Goal: Task Accomplishment & Management: Use online tool/utility

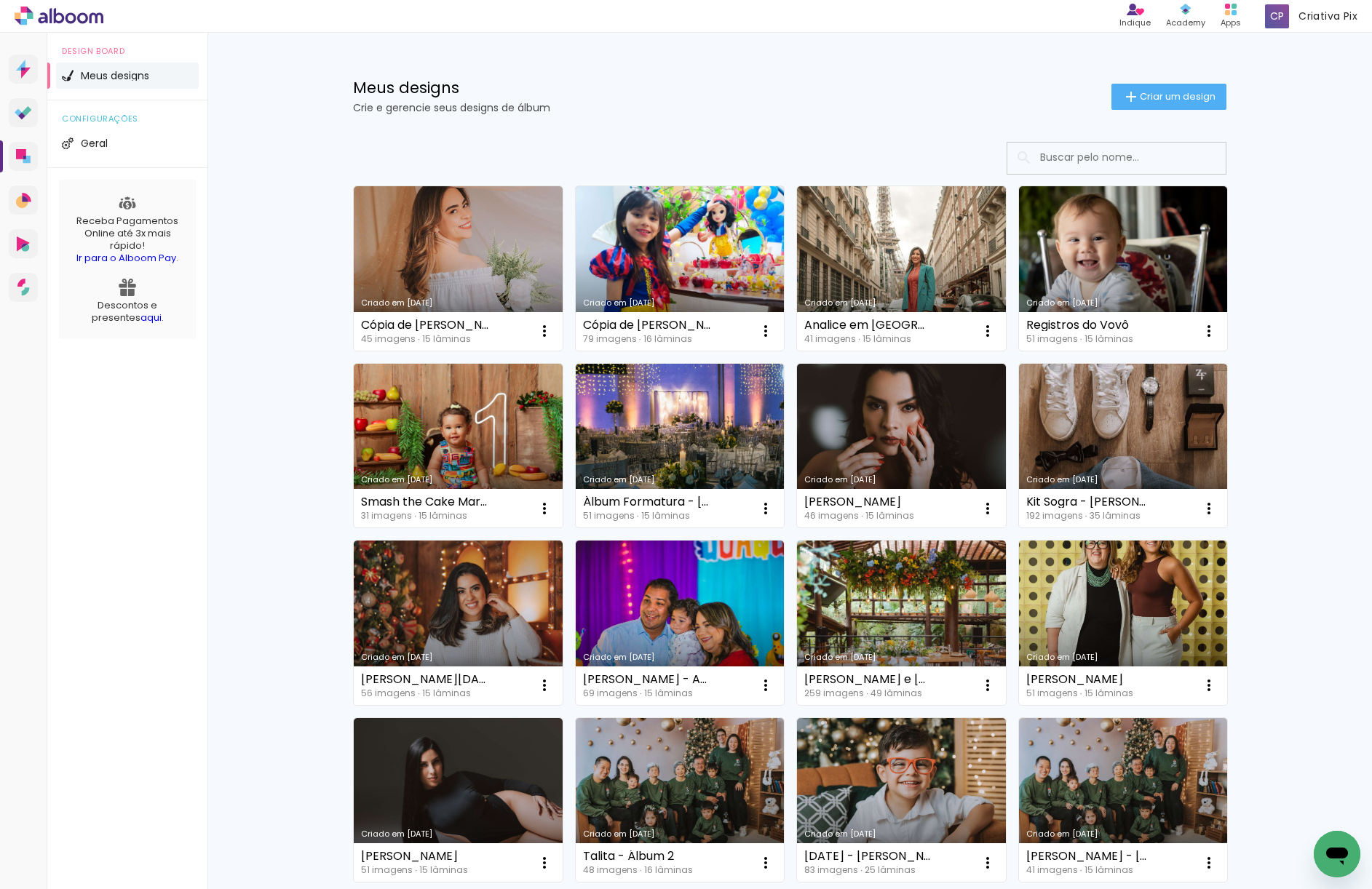
click at [433, 243] on link "Criado em [DATE]" at bounding box center [458, 268] width 209 height 164
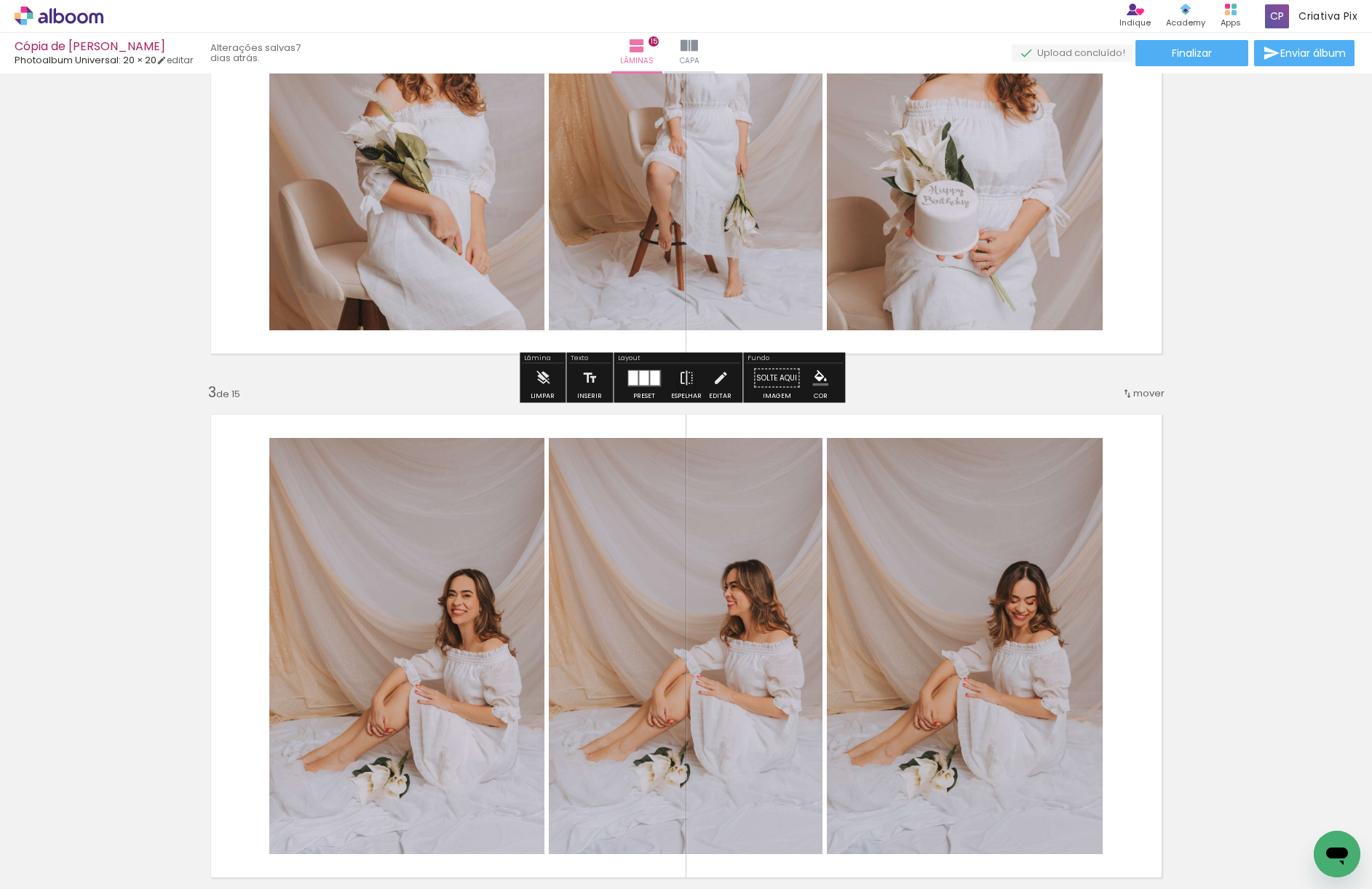
scroll to position [660, 0]
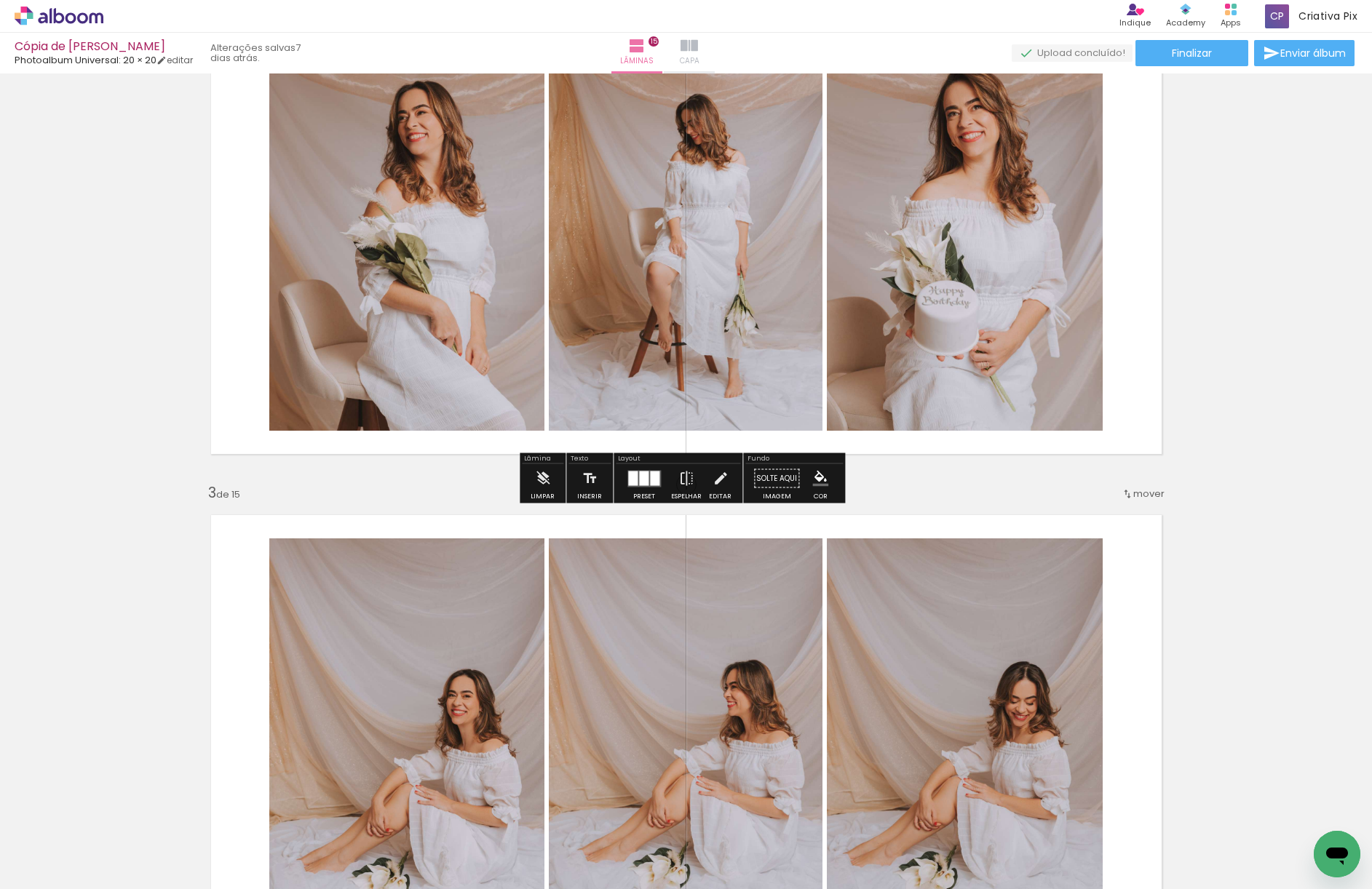
click at [698, 53] on iron-icon at bounding box center [688, 46] width 17 height 17
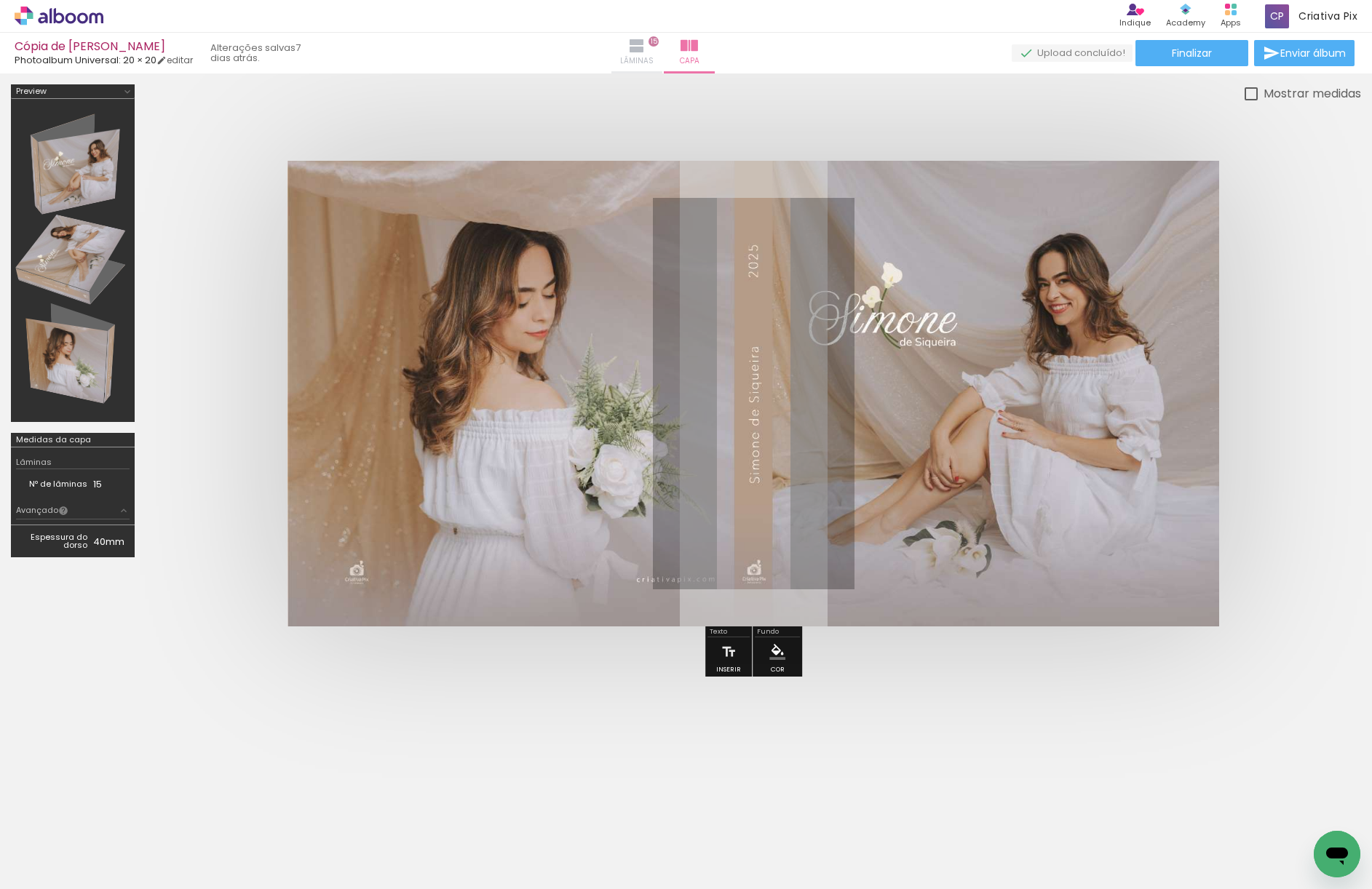
click at [653, 56] on span "Lâminas" at bounding box center [636, 61] width 33 height 13
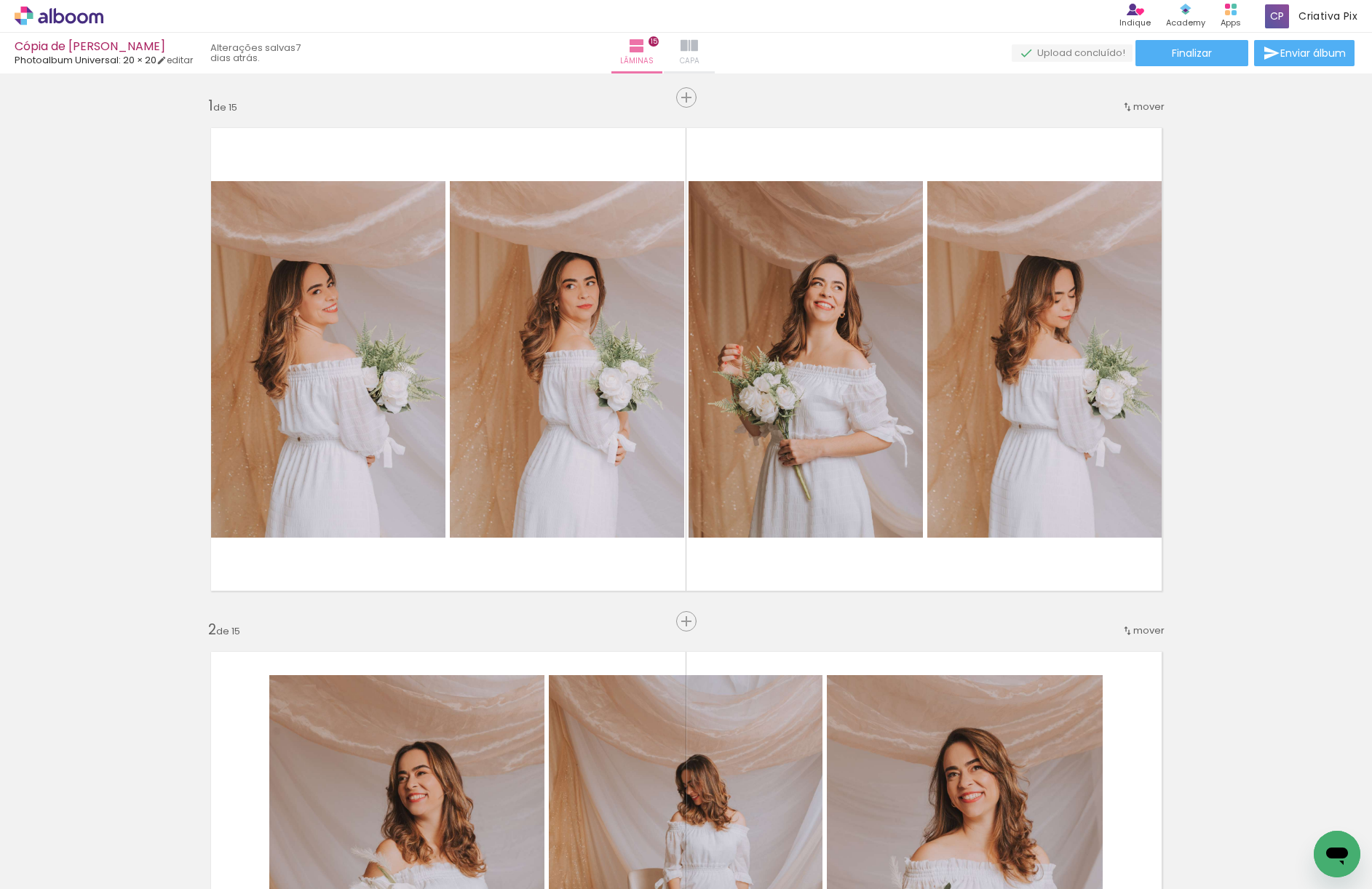
click at [698, 49] on iron-icon at bounding box center [688, 46] width 17 height 17
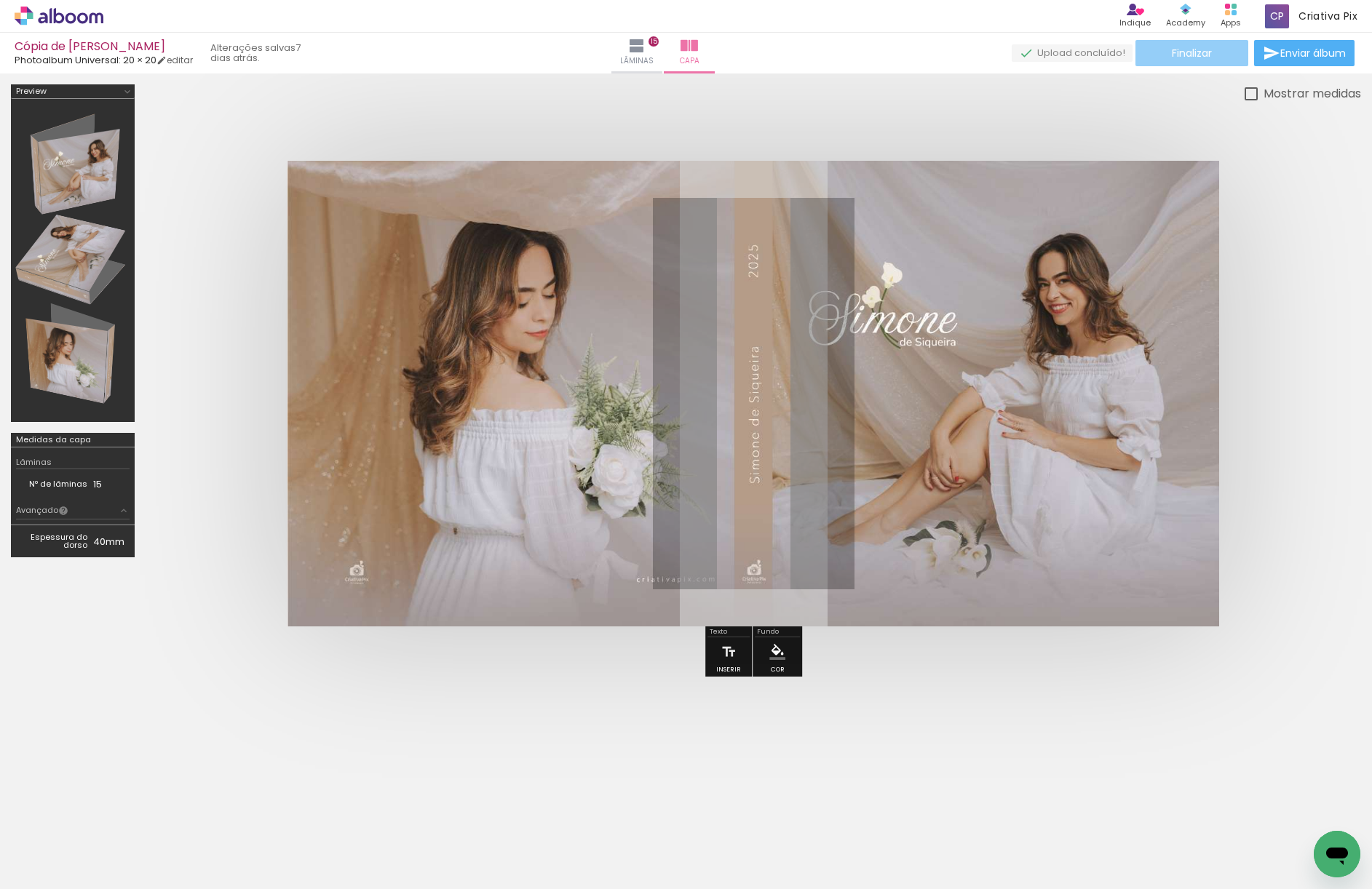
click at [1208, 51] on span "Finalizar" at bounding box center [1191, 53] width 40 height 11
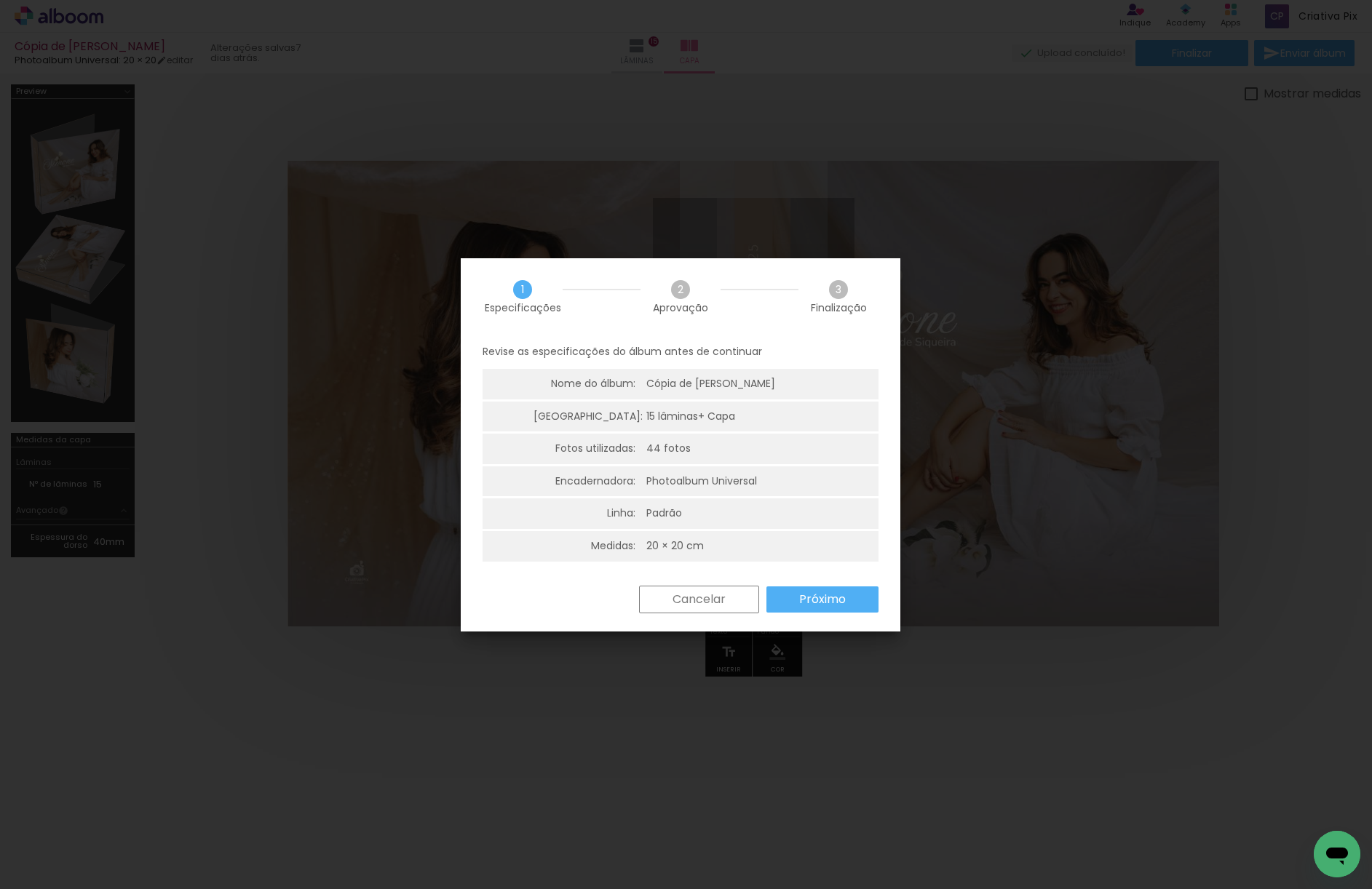
click at [0, 0] on slot "Próximo" at bounding box center [0, 0] width 0 height 0
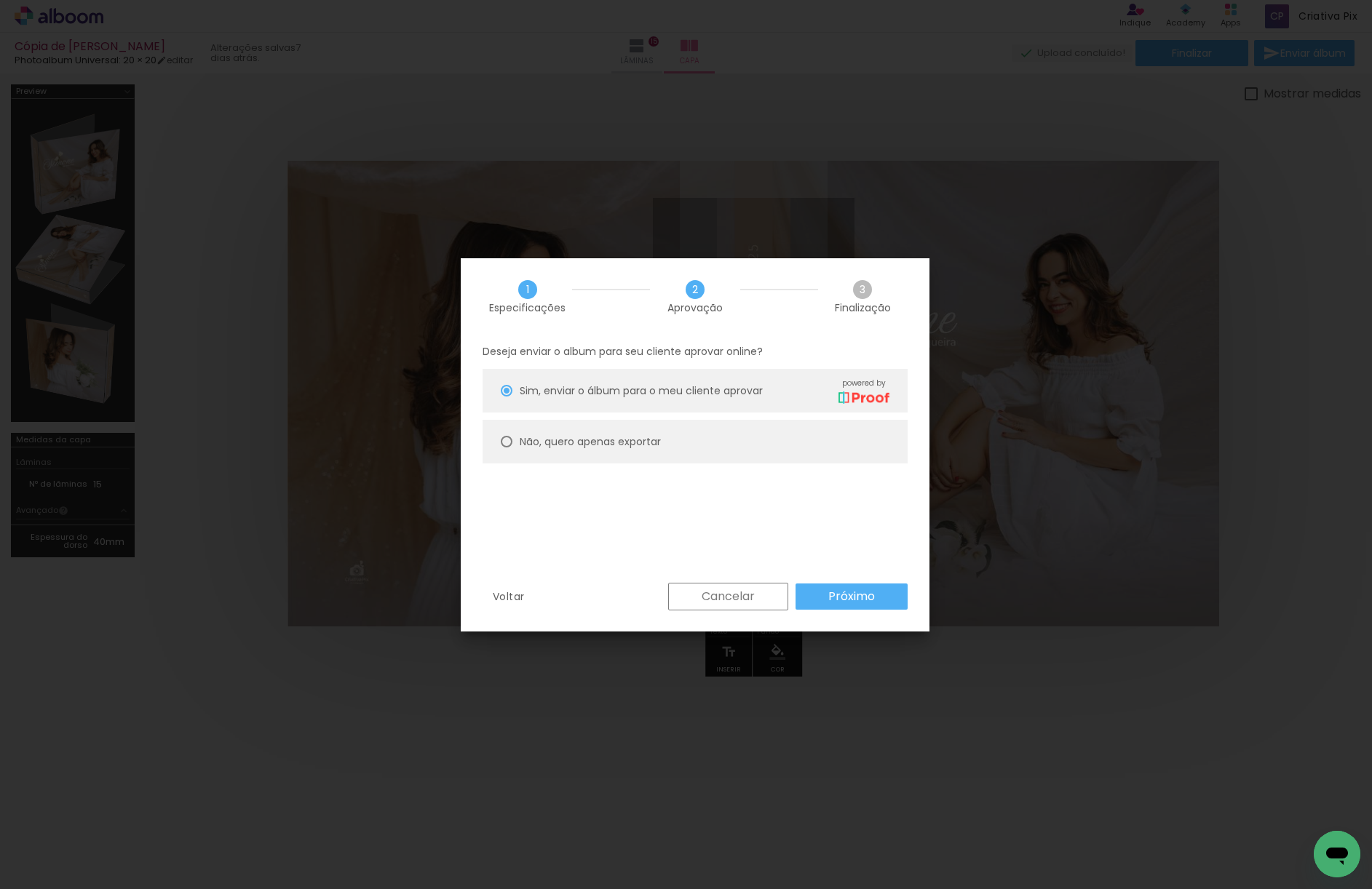
click at [736, 585] on paper-button "Cancelar" at bounding box center [728, 596] width 120 height 28
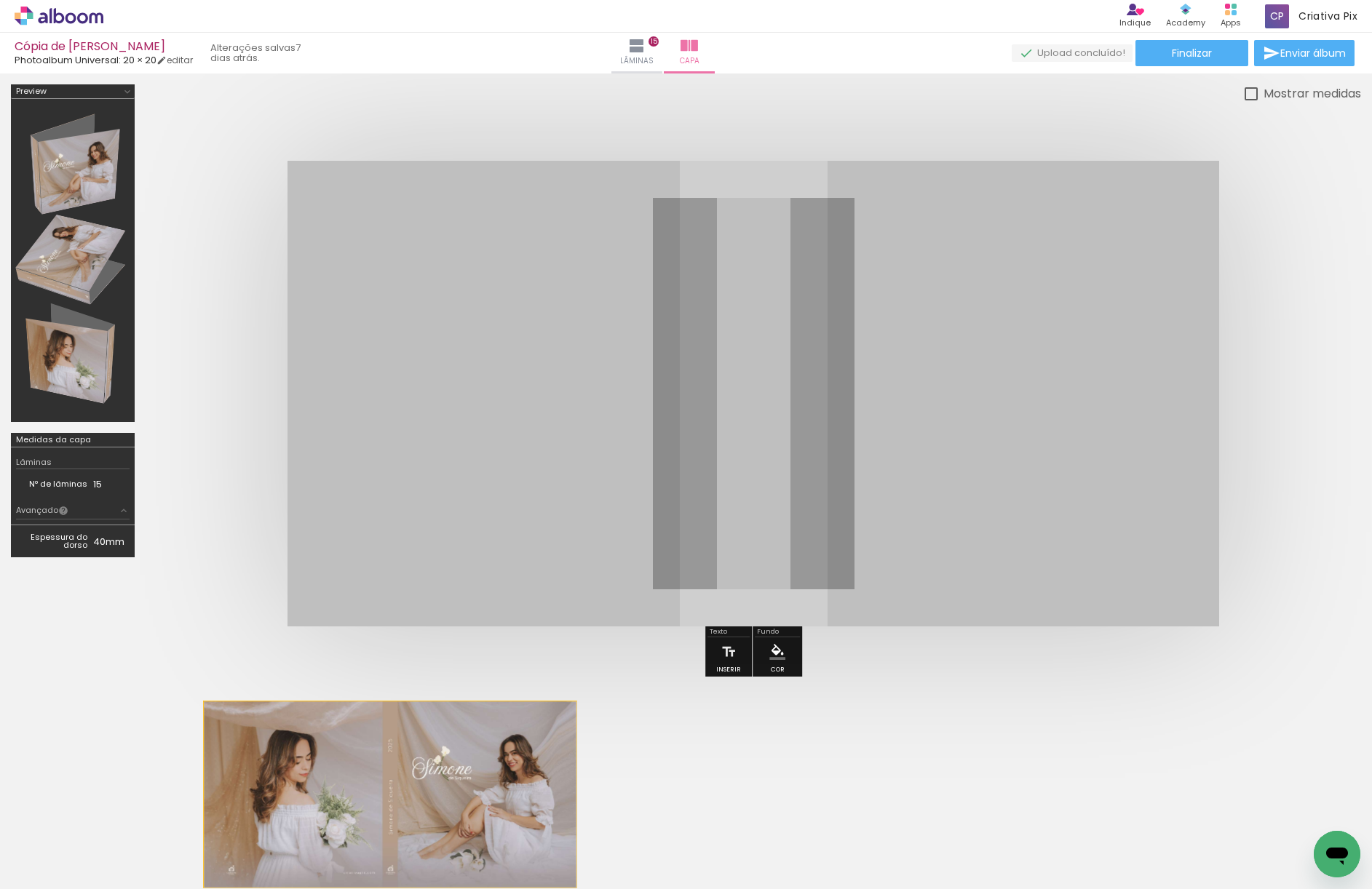
drag, startPoint x: 889, startPoint y: 353, endPoint x: 390, endPoint y: 795, distance: 666.6
click at [390, 795] on quentale-cover-section at bounding box center [686, 481] width 1372 height 815
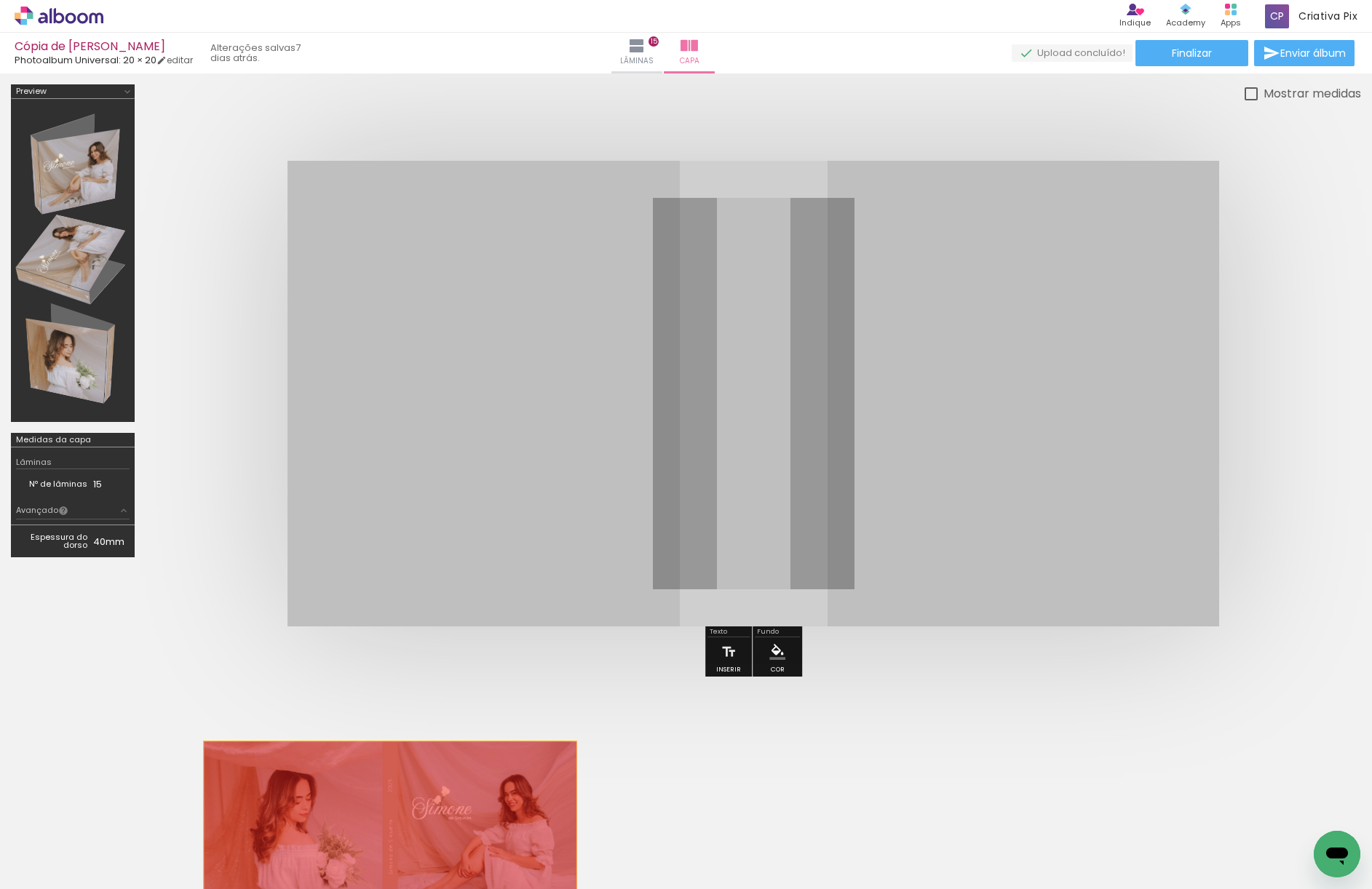
drag, startPoint x: 894, startPoint y: 457, endPoint x: 397, endPoint y: 826, distance: 619.0
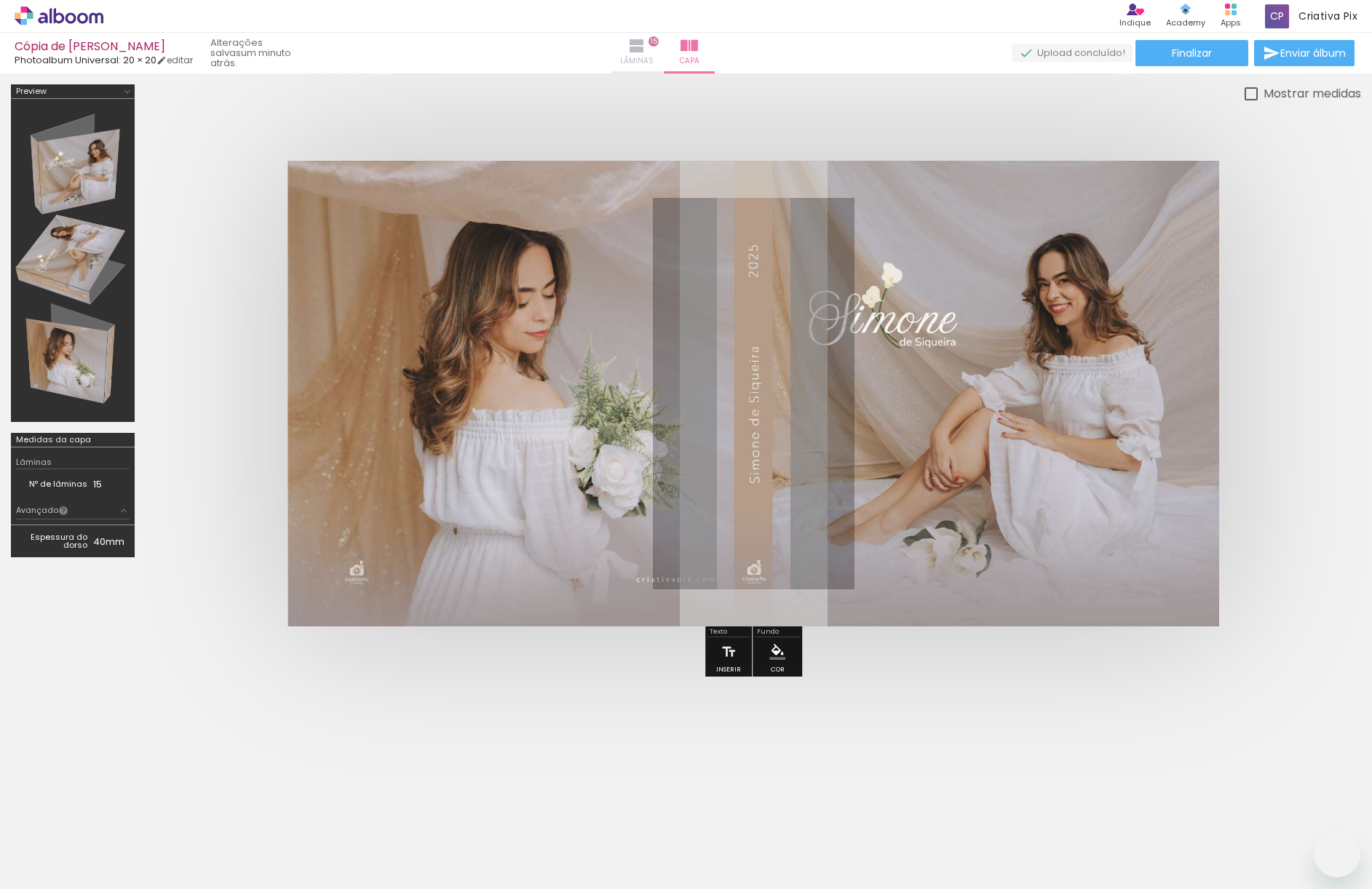
click at [645, 51] on iron-icon at bounding box center [636, 46] width 17 height 17
click at [645, 47] on iron-icon at bounding box center [636, 46] width 17 height 17
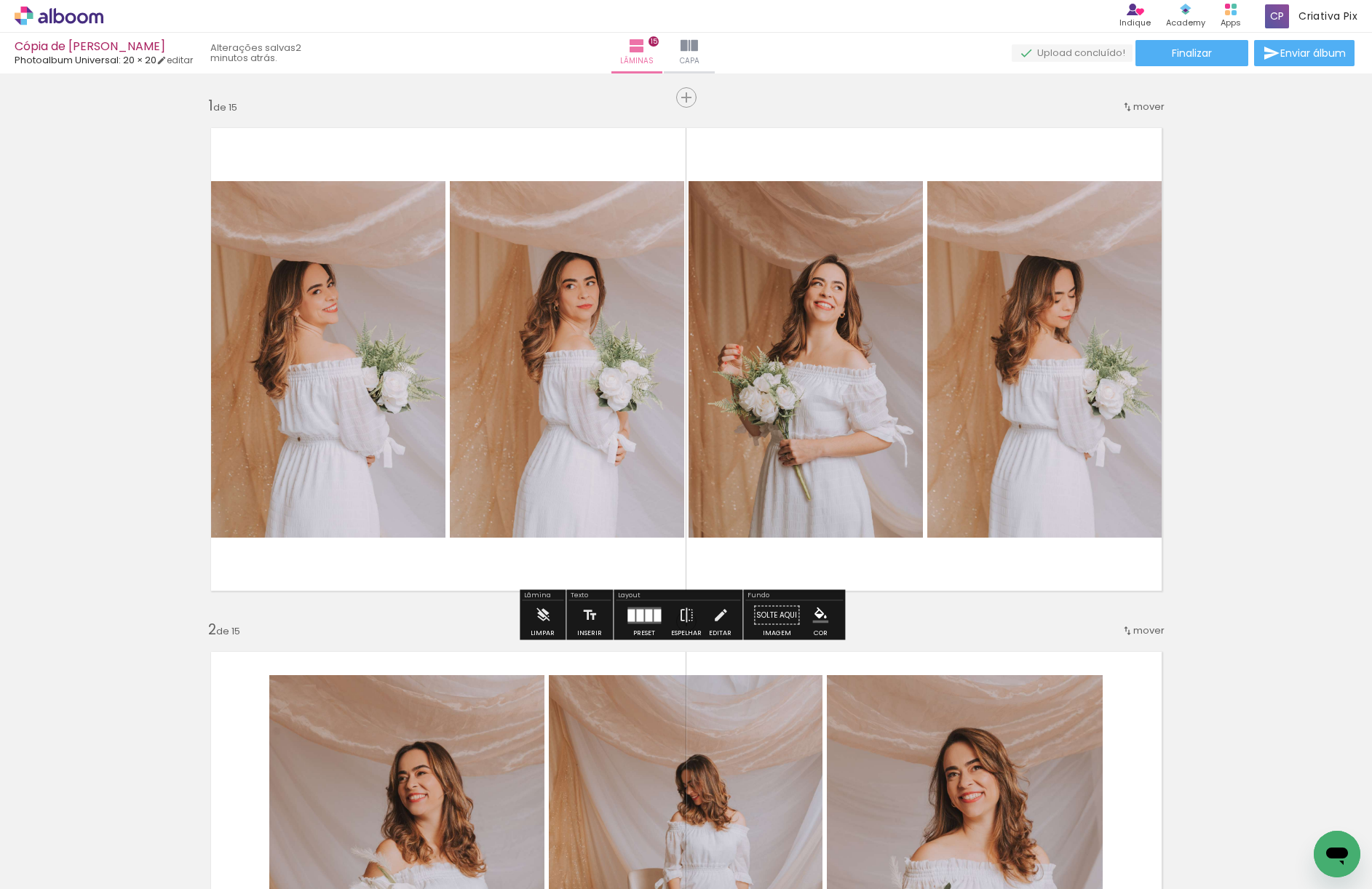
scroll to position [0, 2419]
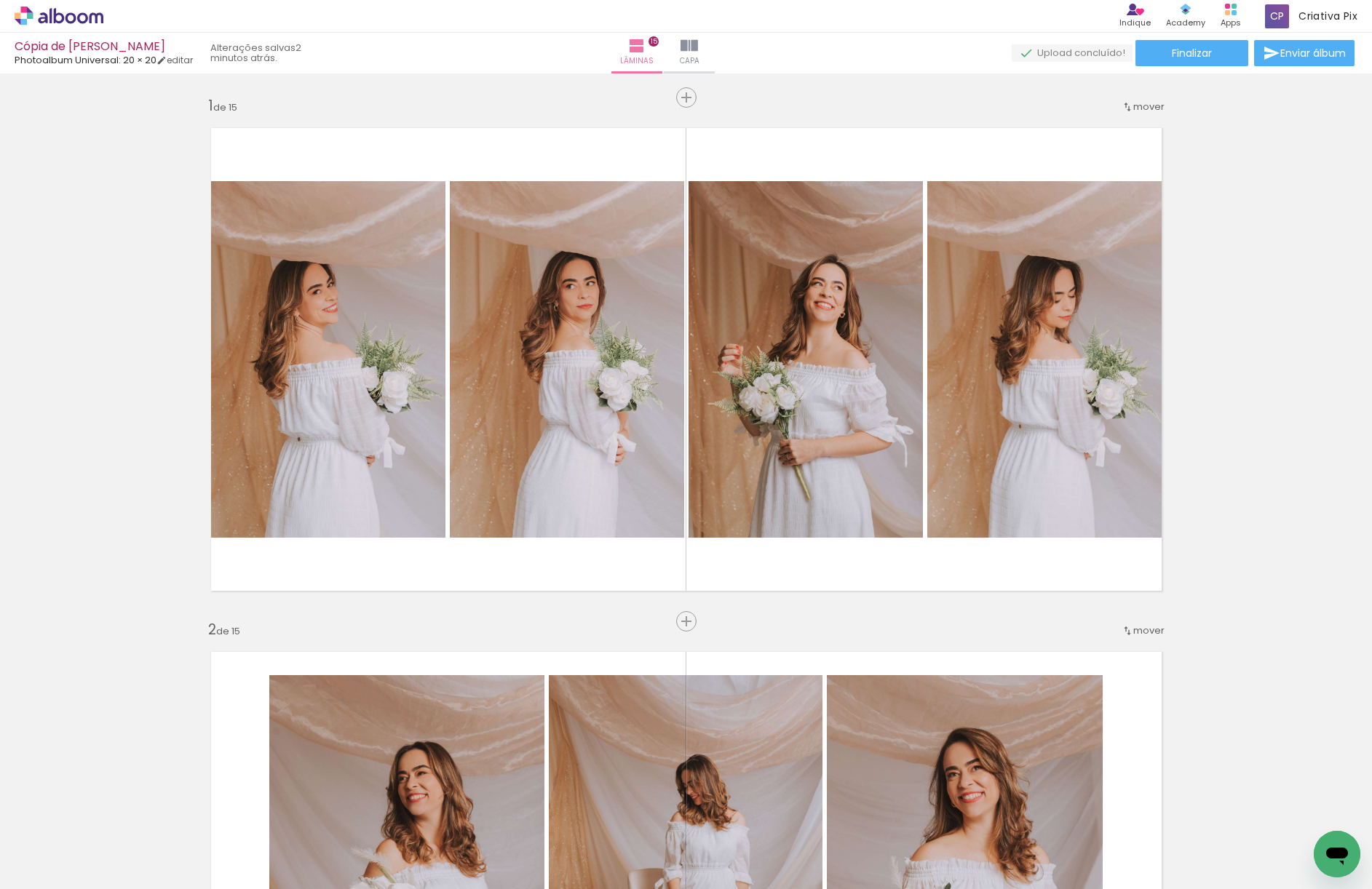
drag, startPoint x: 1265, startPoint y: 586, endPoint x: 1261, endPoint y: 569, distance: 17.5
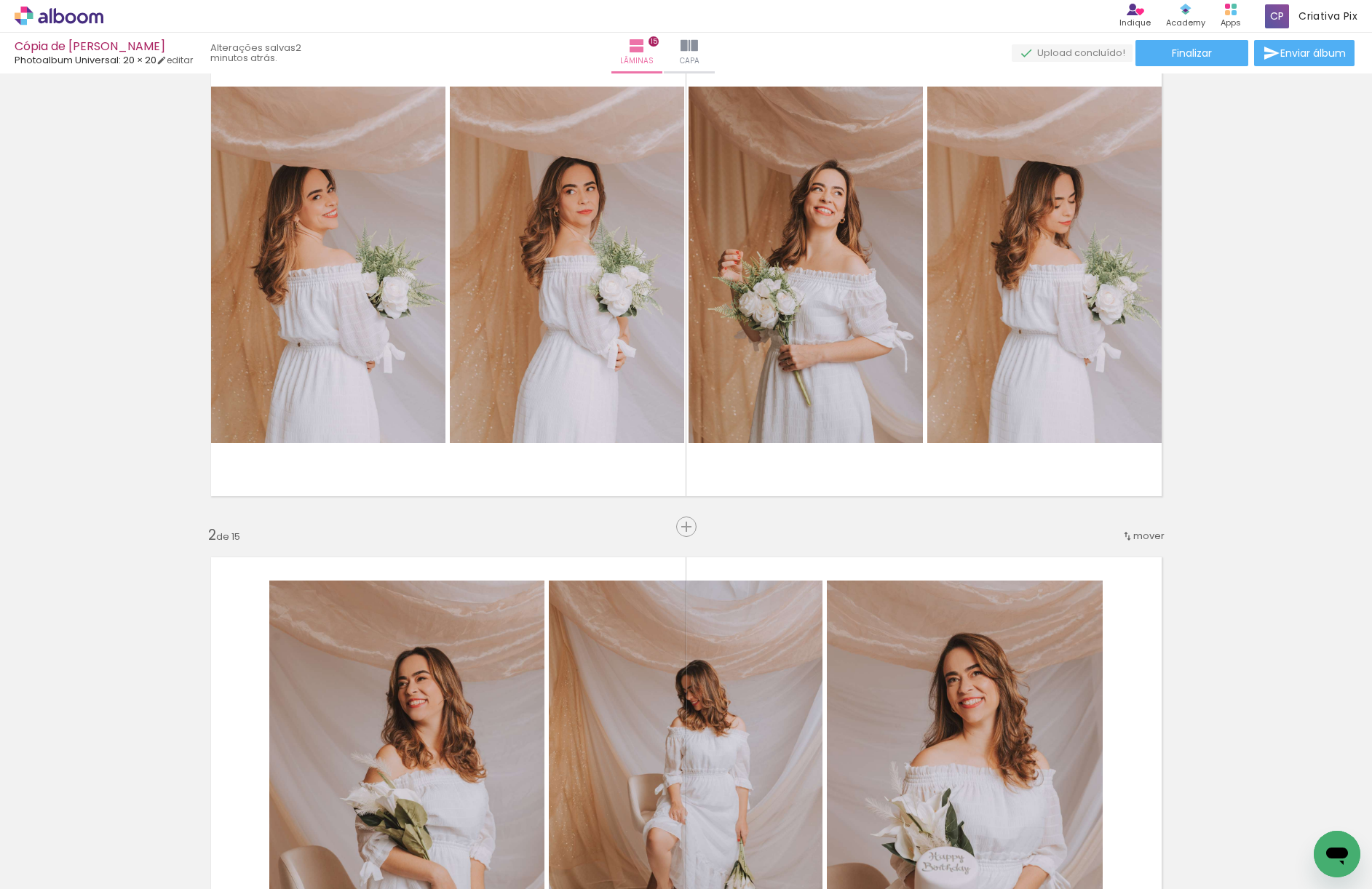
scroll to position [0, 0]
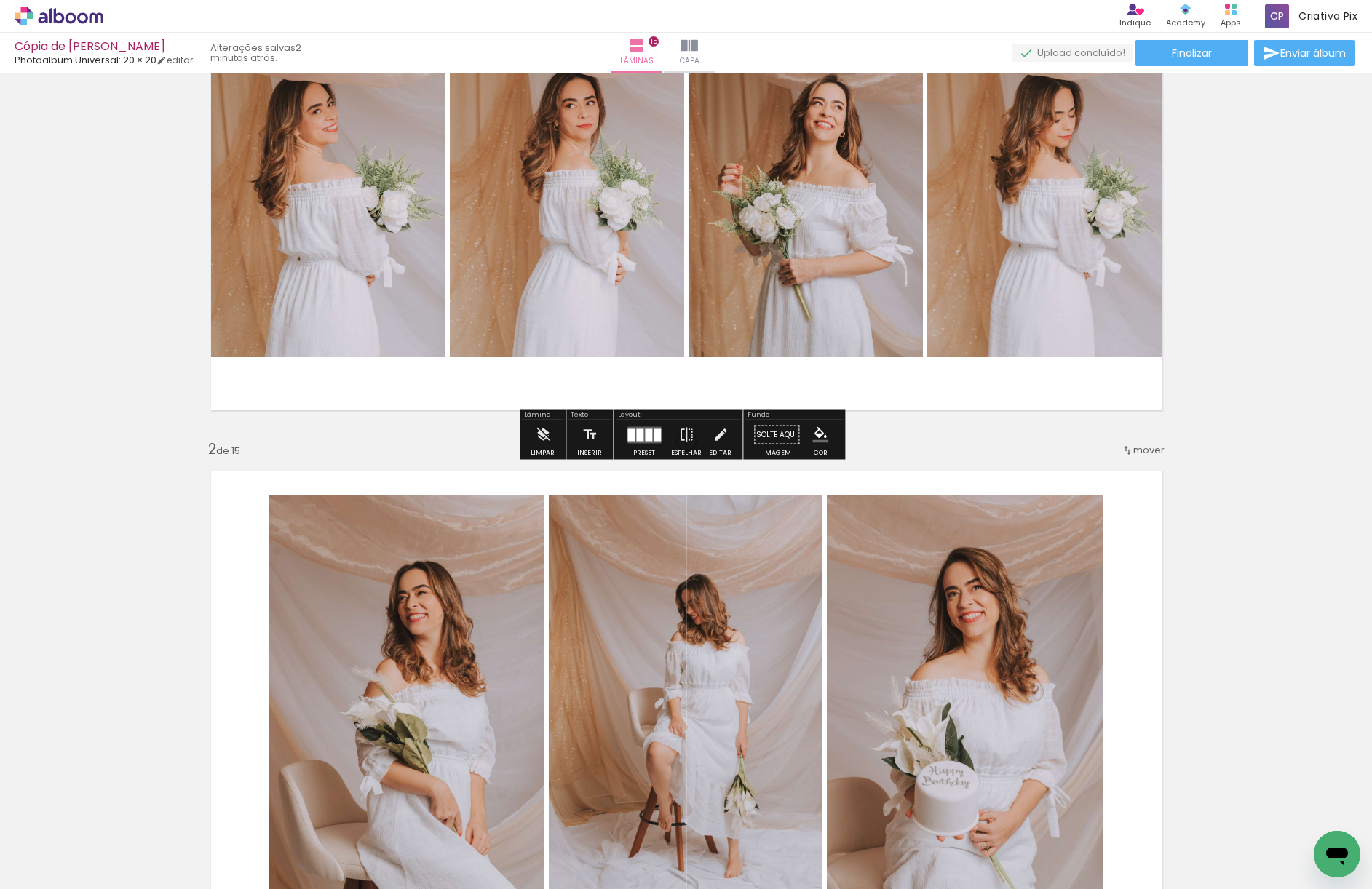
scroll to position [175, 0]
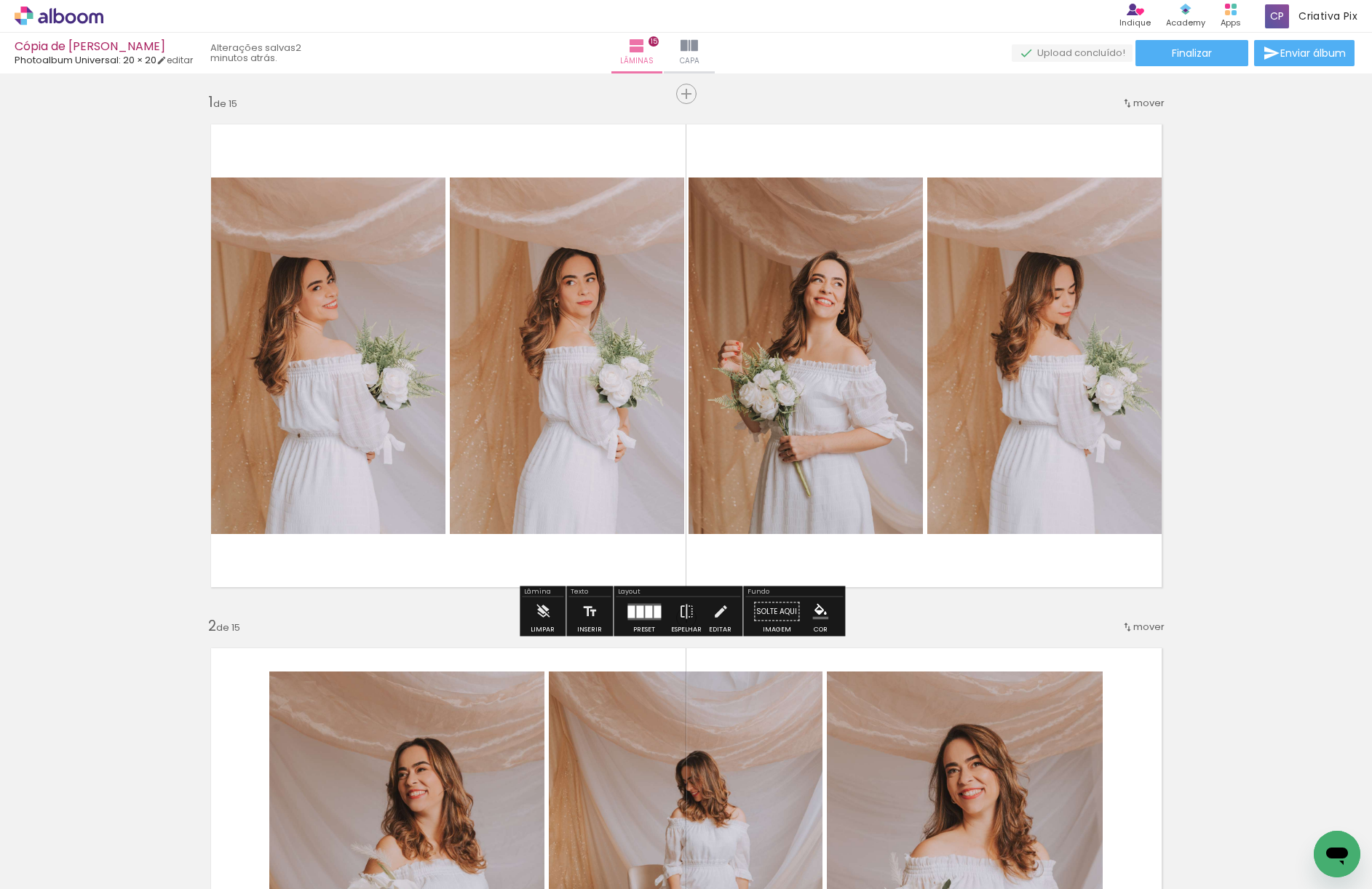
scroll to position [0, 0]
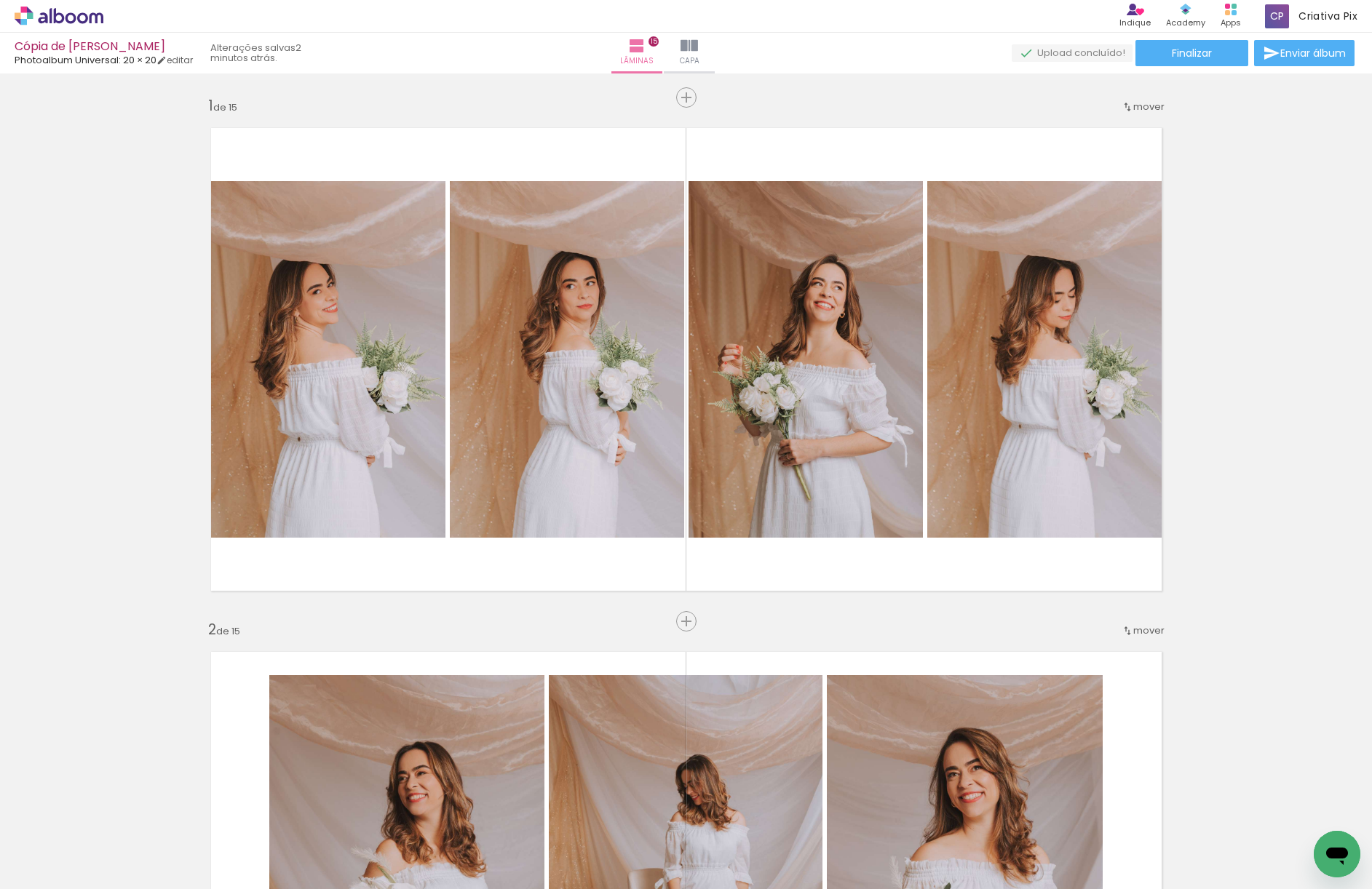
drag, startPoint x: 1235, startPoint y: 573, endPoint x: 1080, endPoint y: 582, distance: 155.3
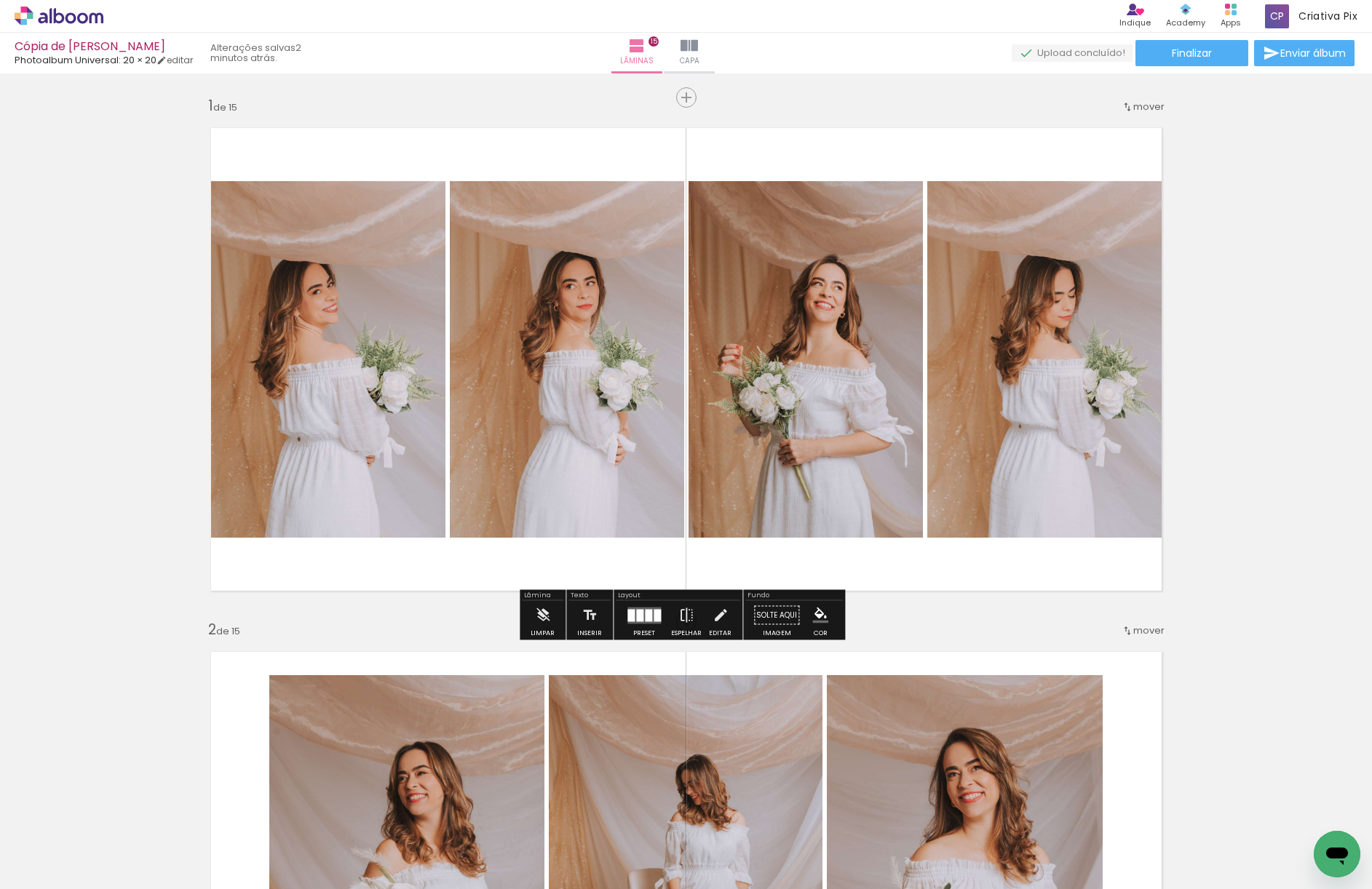
drag, startPoint x: 924, startPoint y: 613, endPoint x: 891, endPoint y: 609, distance: 33.2
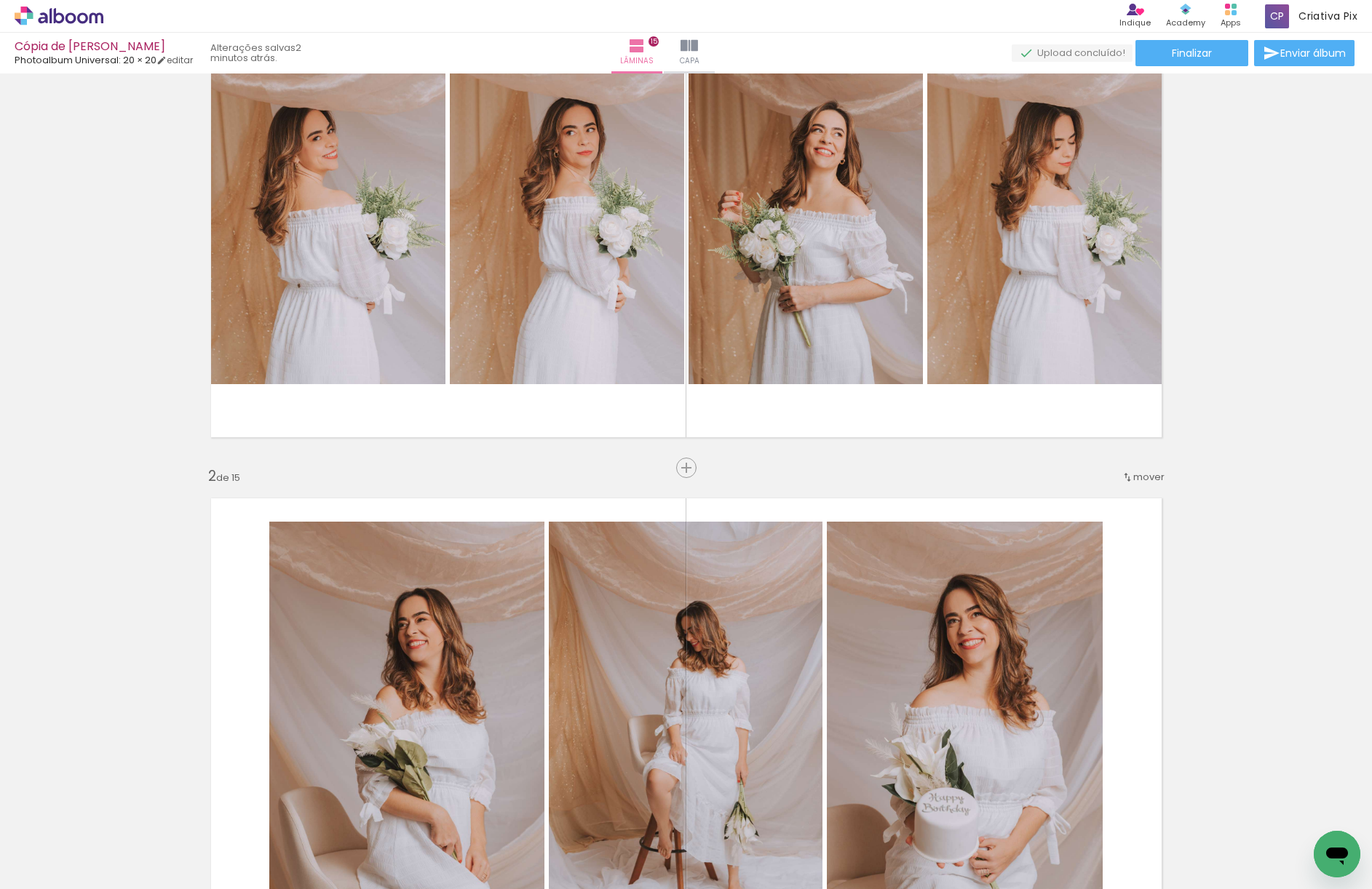
scroll to position [155, 0]
click at [678, 470] on span "Inserir lâmina" at bounding box center [693, 468] width 57 height 10
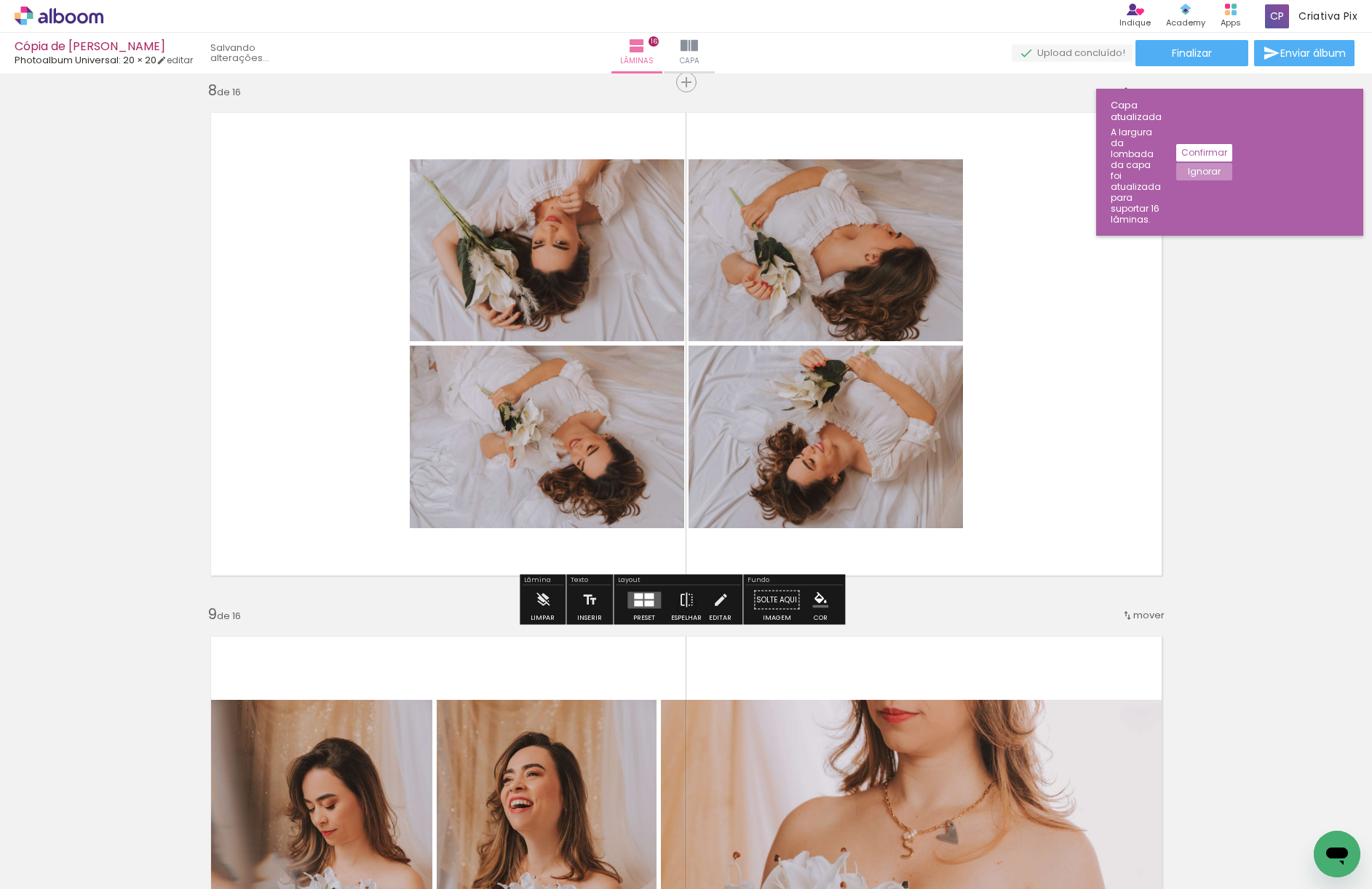
scroll to position [3685, 0]
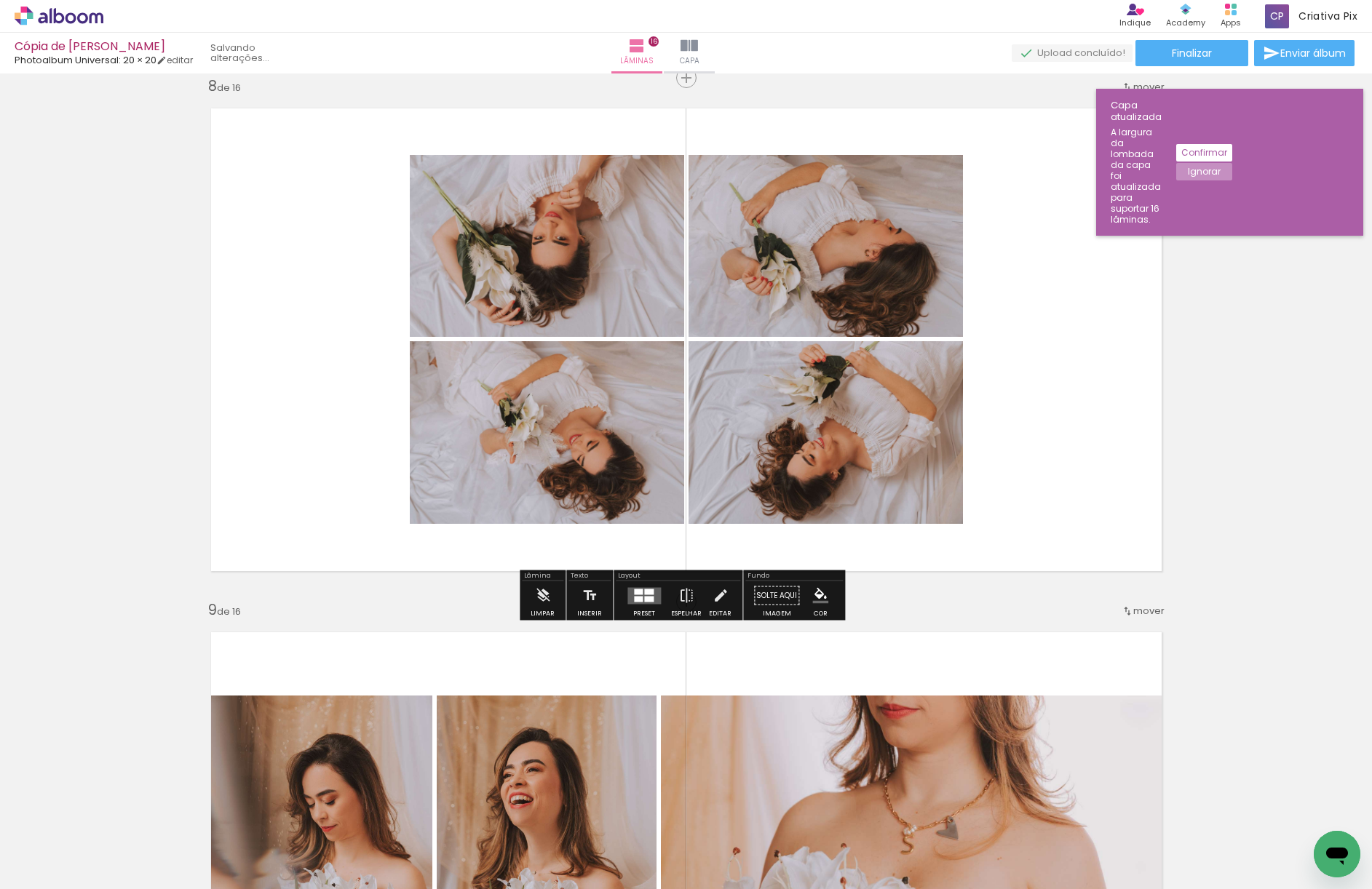
click at [949, 595] on div "Inserir lâmina 1 de 16 Inserir lâmina 2 de 16 Inserir lâmina 3 de 16 Inserir lâ…" at bounding box center [686, 844] width 1372 height 8903
click at [377, 595] on div "Inserir lâmina 1 de 16 Inserir lâmina 2 de 16 Inserir lâmina 3 de 16 Inserir lâ…" at bounding box center [686, 844] width 1372 height 8903
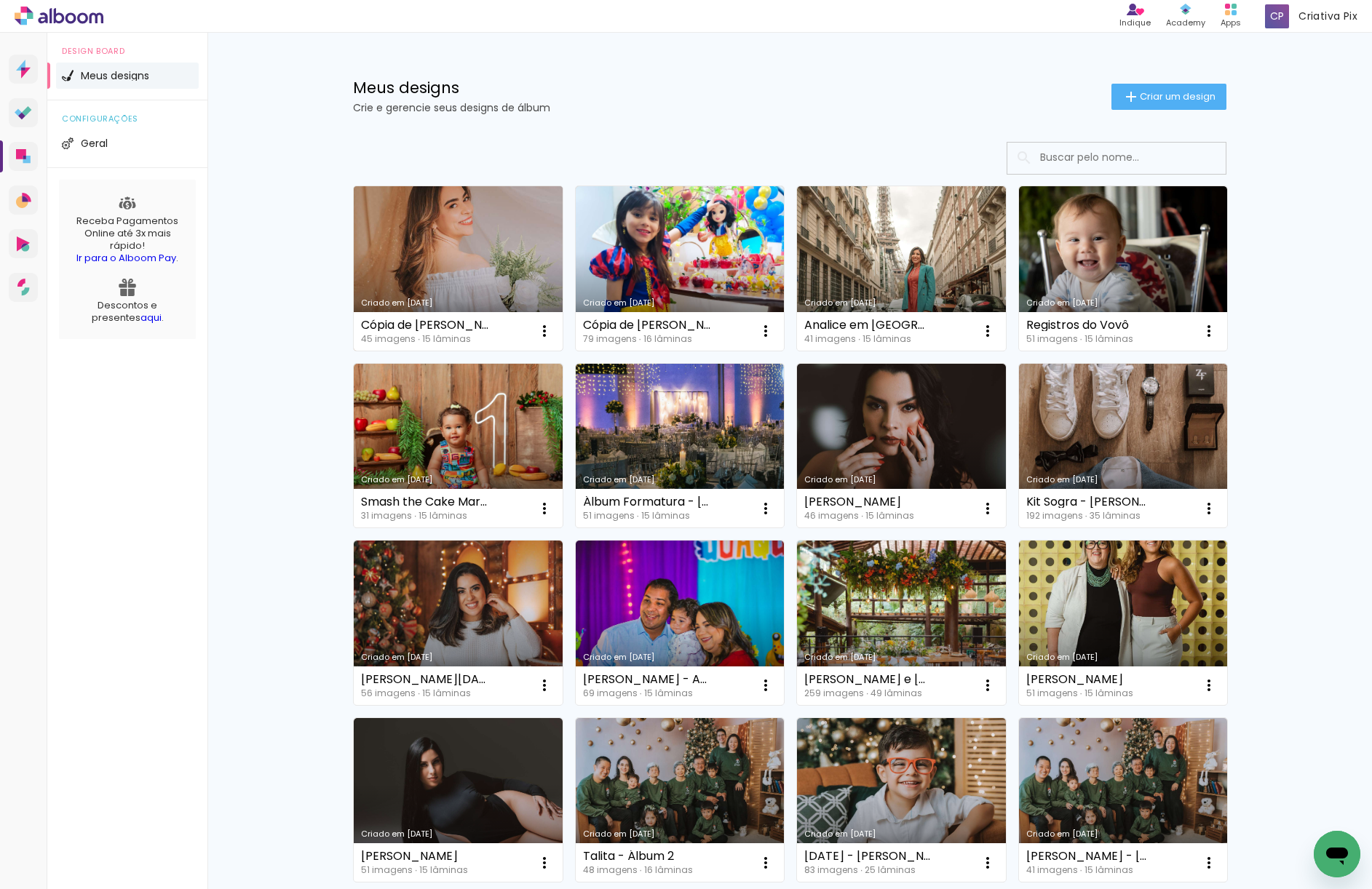
click at [471, 260] on link "Criado em [DATE]" at bounding box center [458, 268] width 209 height 164
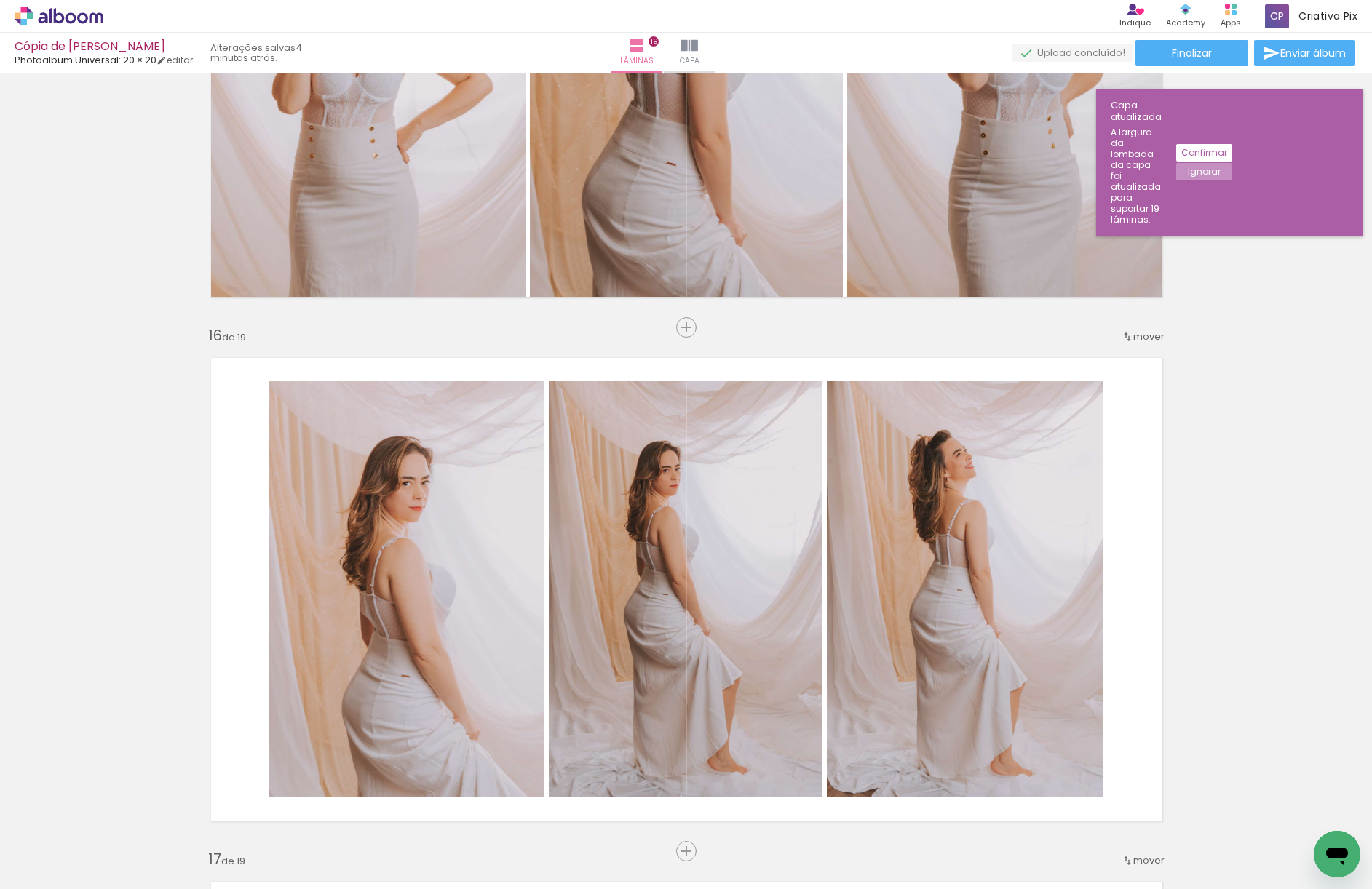
scroll to position [1122, 0]
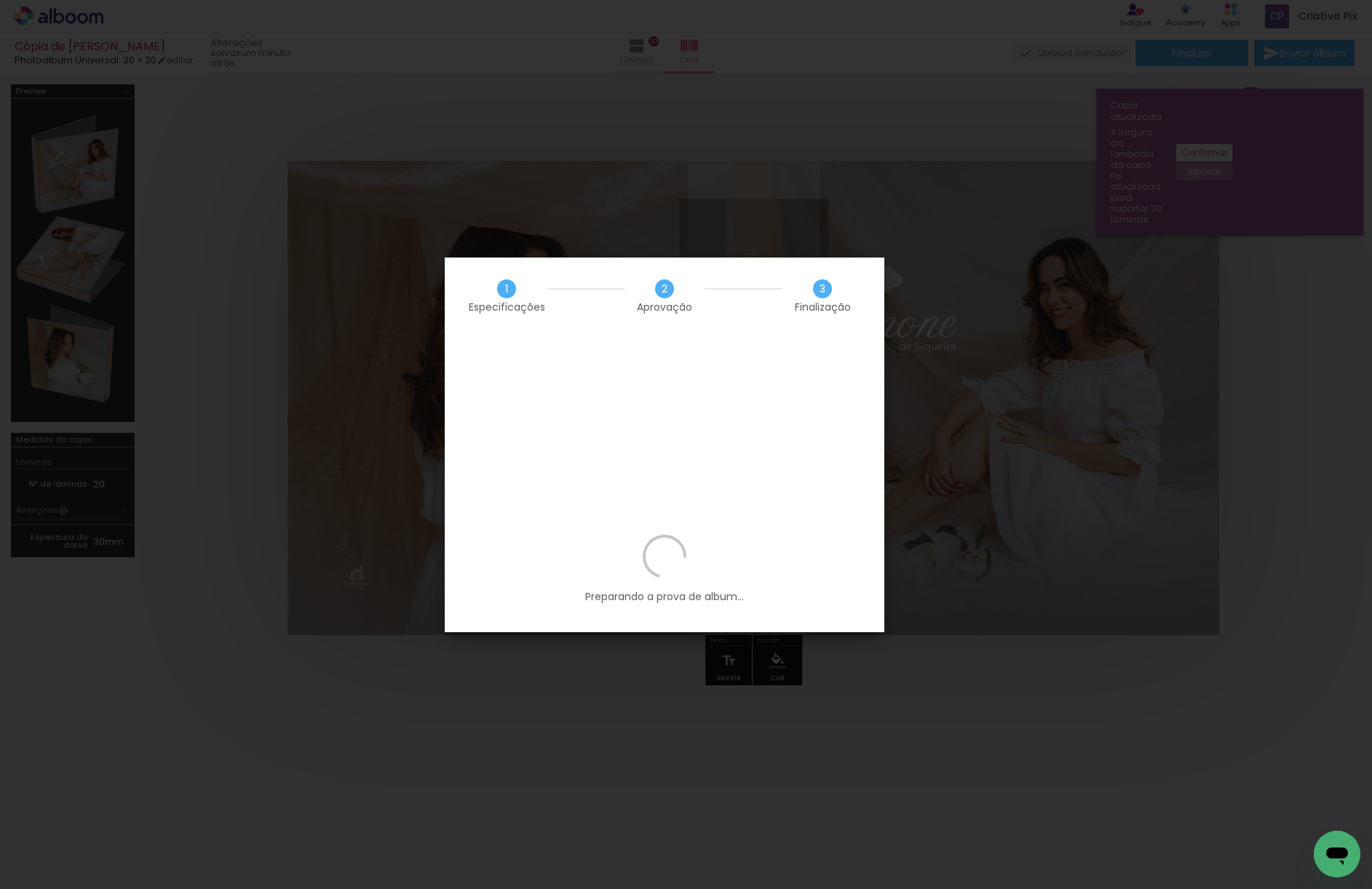
scroll to position [1659, 0]
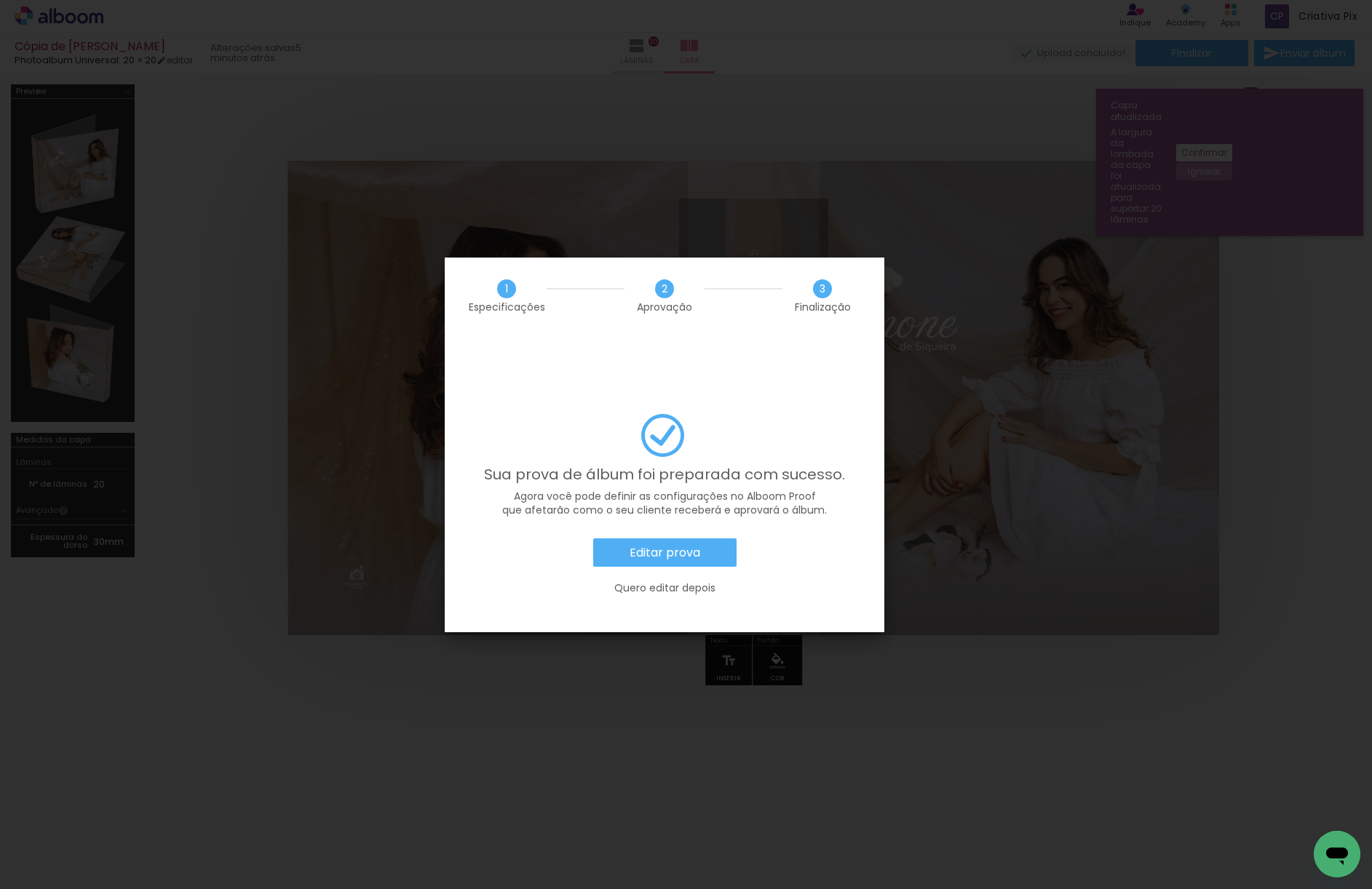
click at [0, 0] on slot "Editar prova" at bounding box center [0, 0] width 0 height 0
click at [678, 517] on iron-overlay-backdrop at bounding box center [686, 444] width 1372 height 889
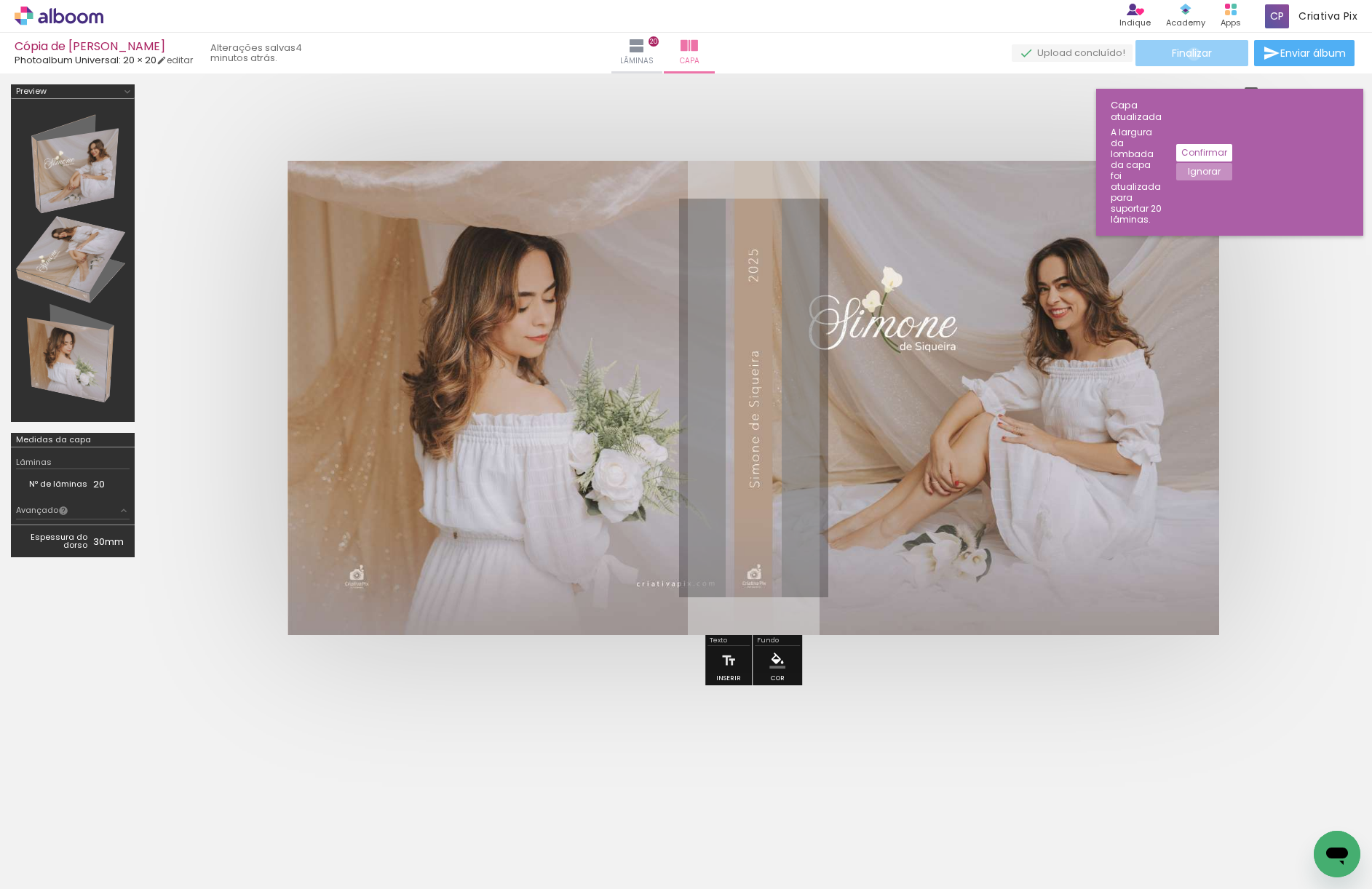
scroll to position [1659, 0]
click at [1188, 53] on span "Finalizar" at bounding box center [1191, 53] width 40 height 11
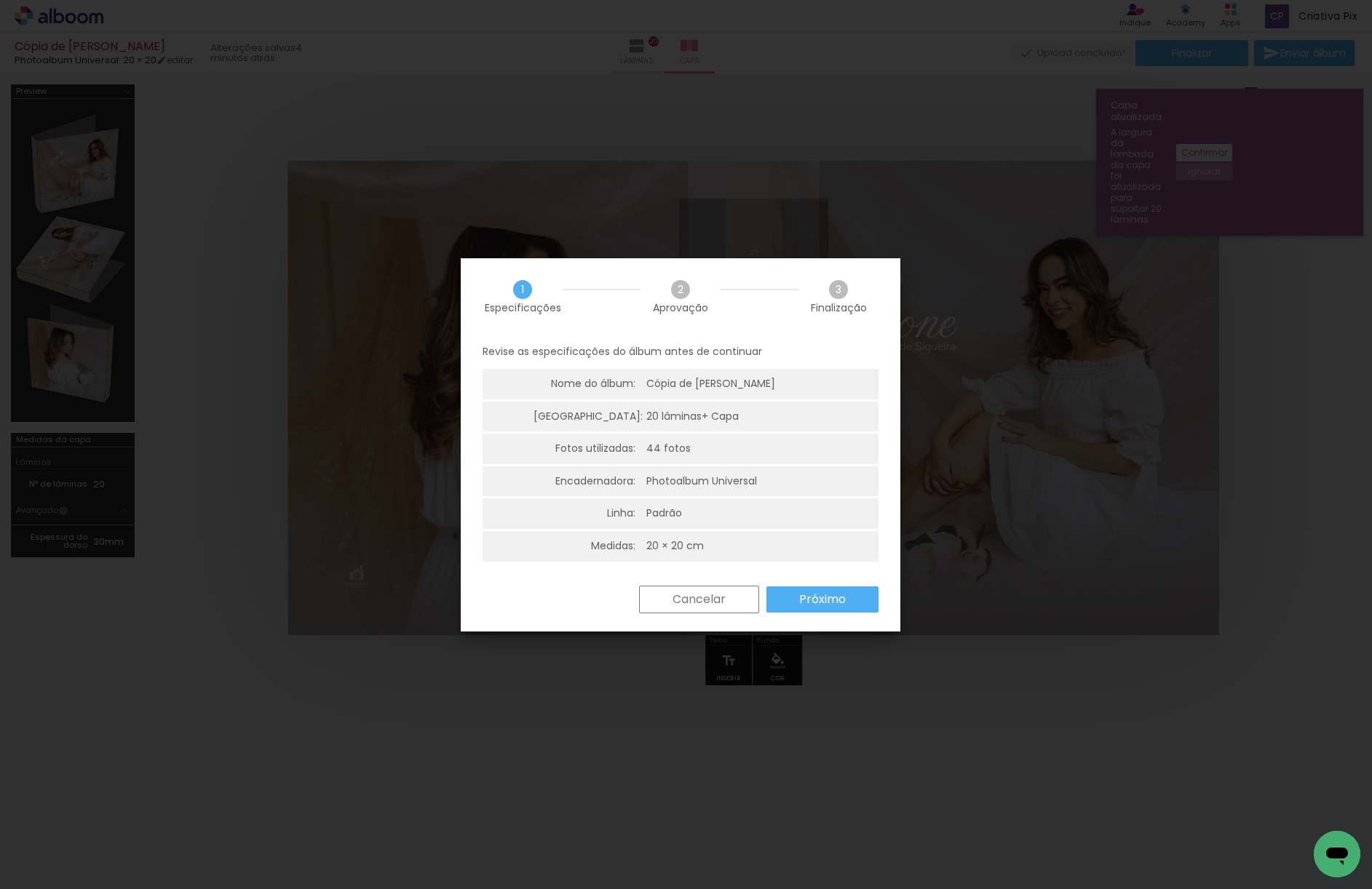
click at [0, 0] on slot "Próximo" at bounding box center [0, 0] width 0 height 0
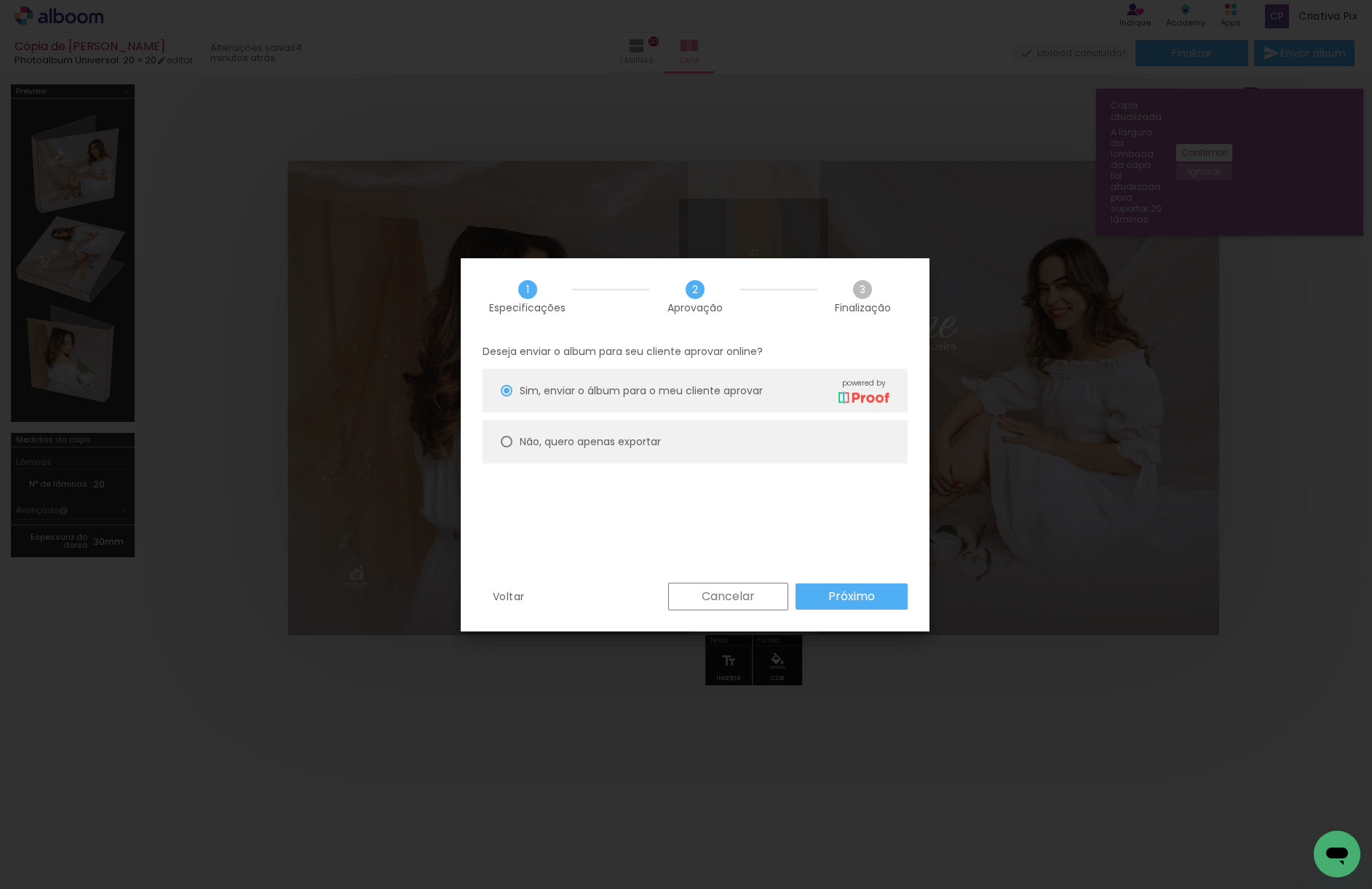
click at [0, 0] on slot "Próximo" at bounding box center [0, 0] width 0 height 0
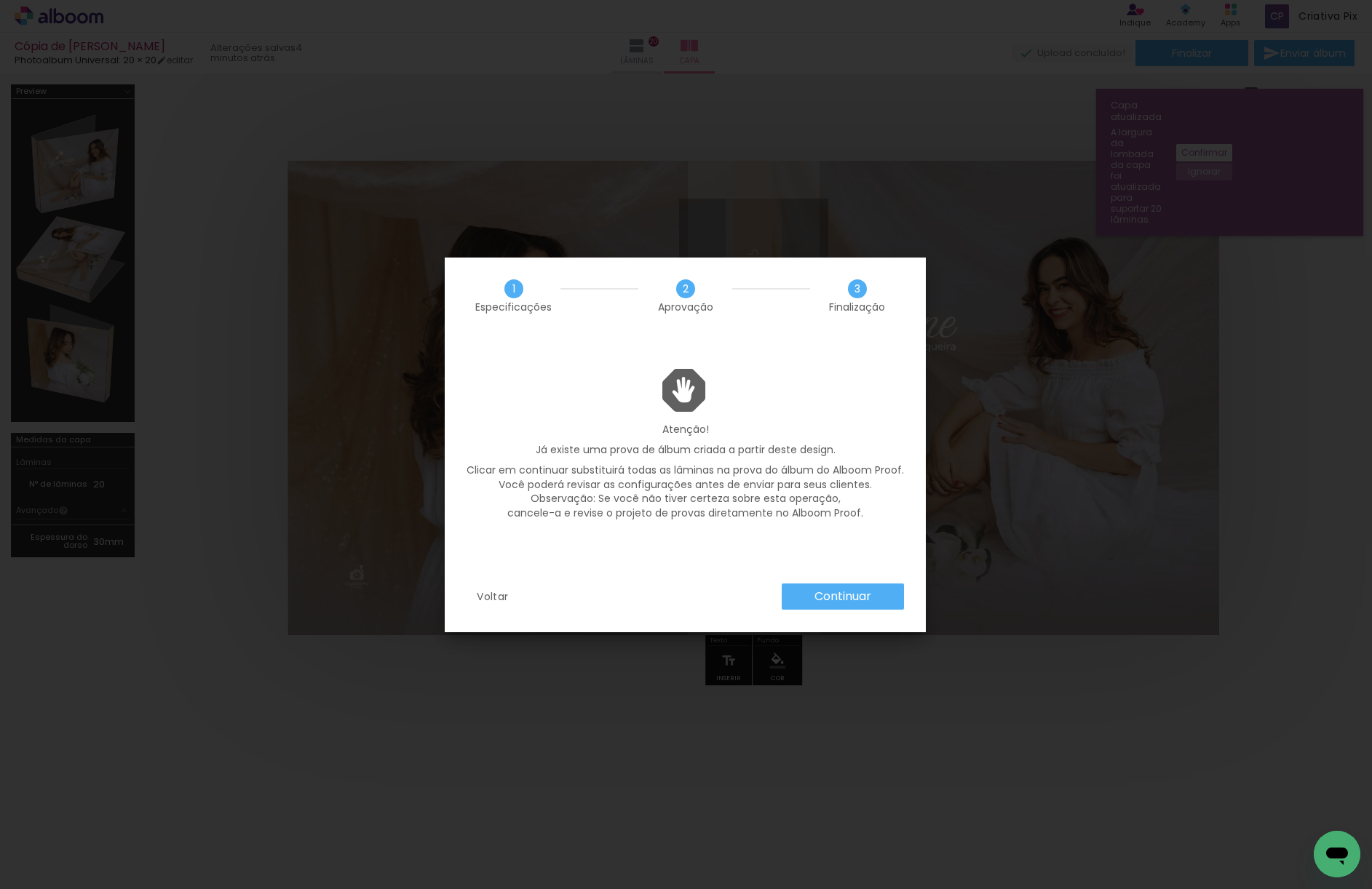
click at [0, 0] on slot "Continuar" at bounding box center [0, 0] width 0 height 0
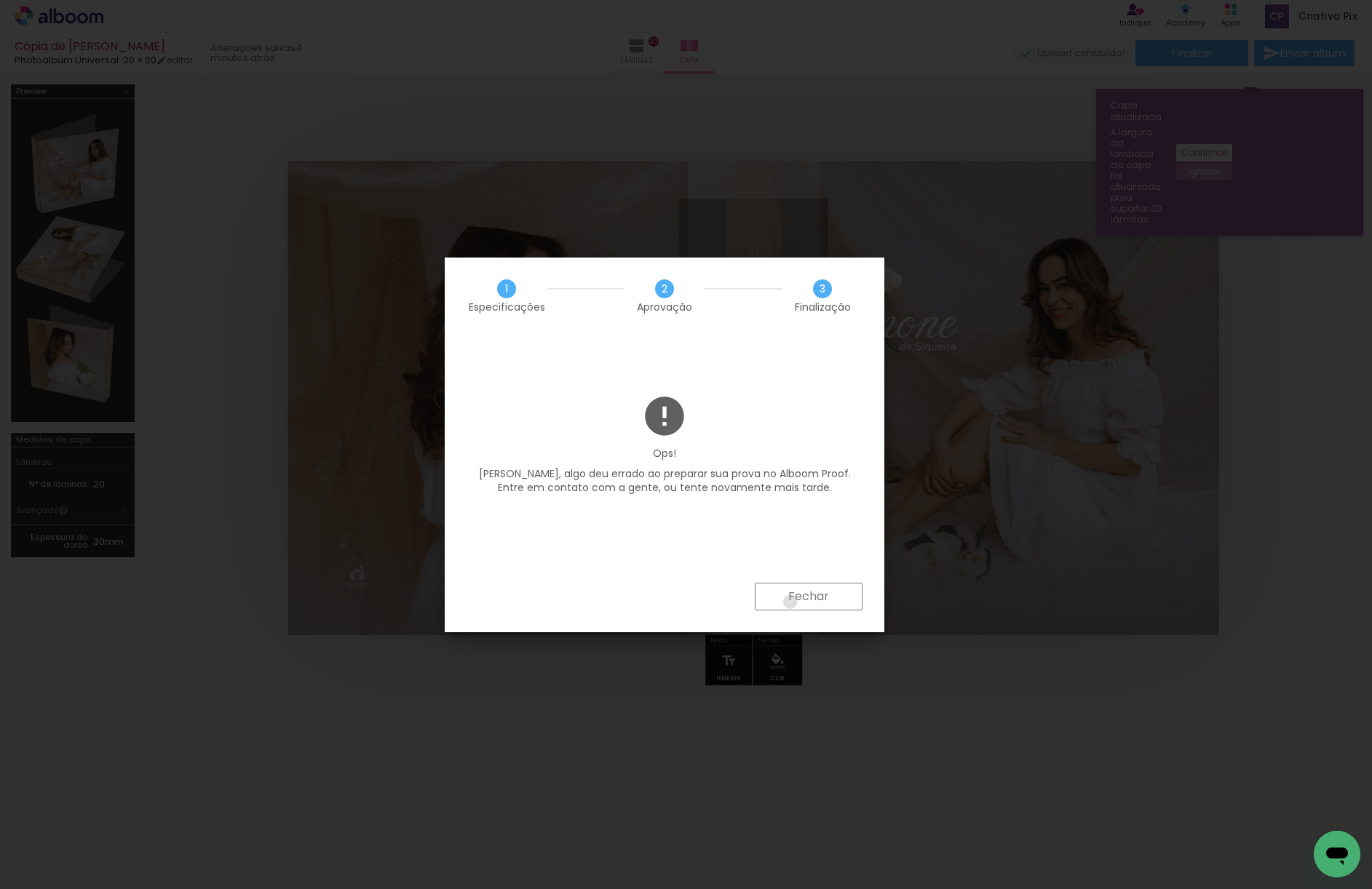
click at [0, 0] on slot "Fechar" at bounding box center [0, 0] width 0 height 0
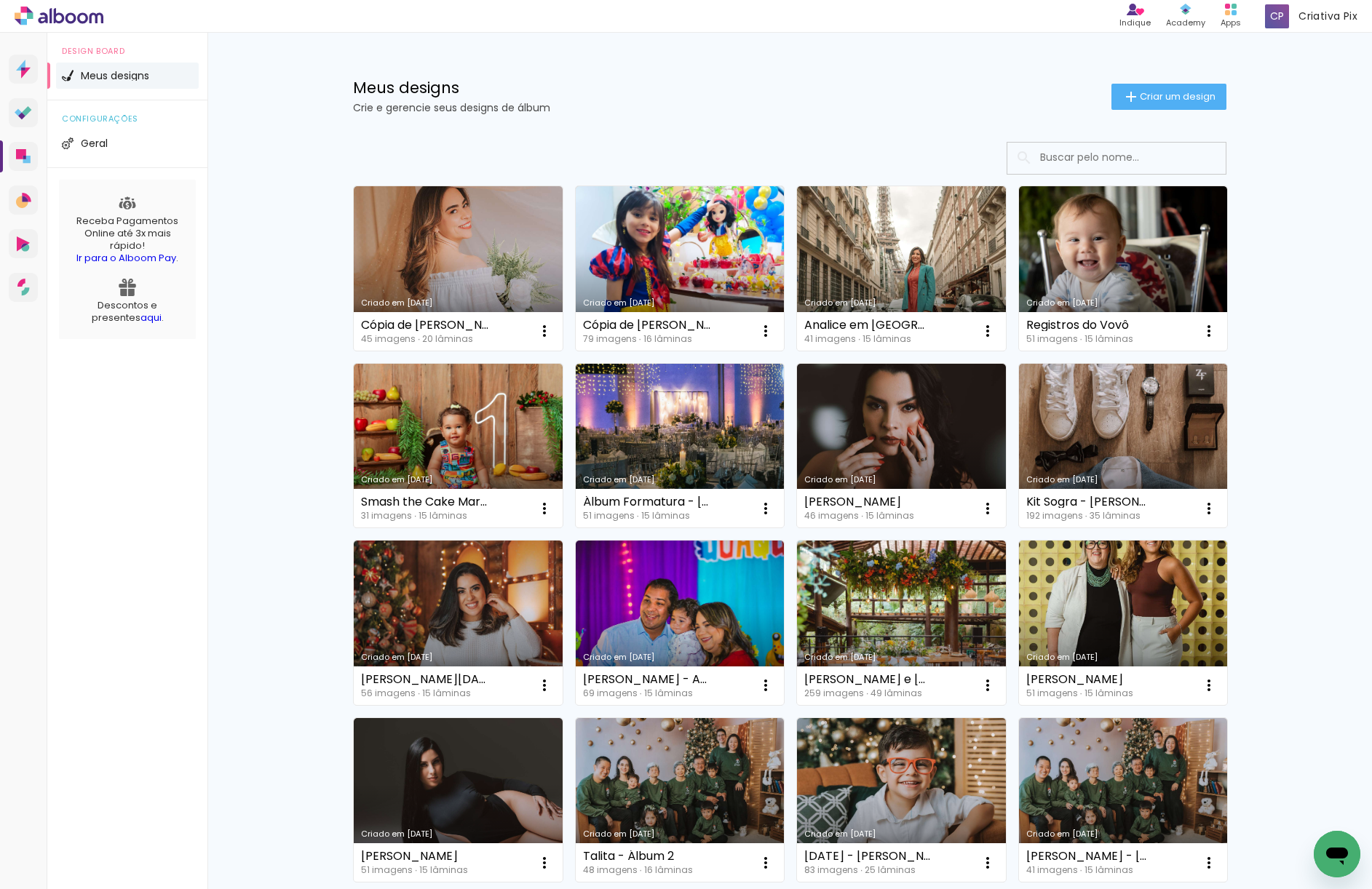
click at [79, 15] on icon at bounding box center [82, 17] width 11 height 11
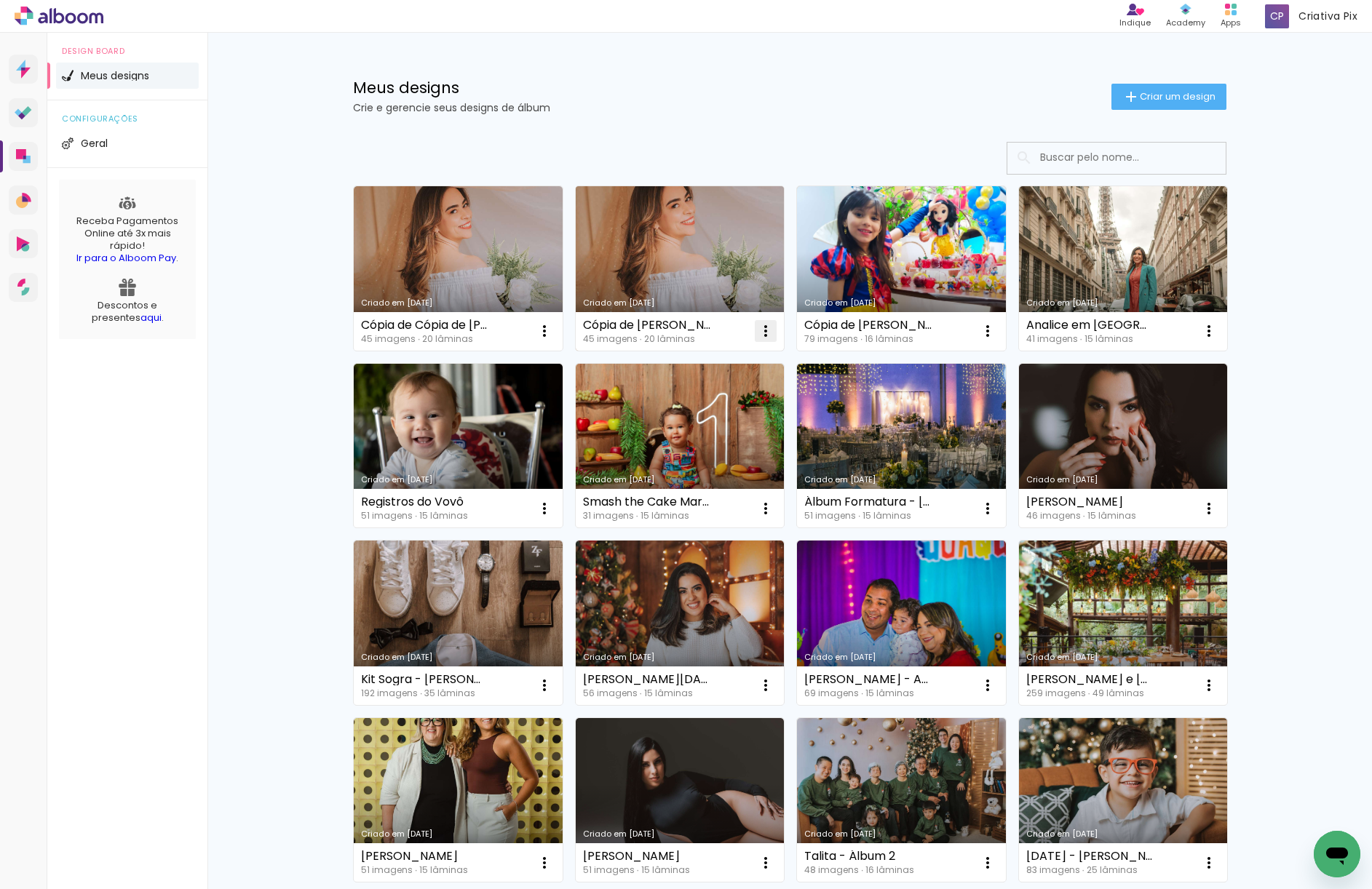
click at [553, 330] on iron-icon at bounding box center [544, 330] width 17 height 17
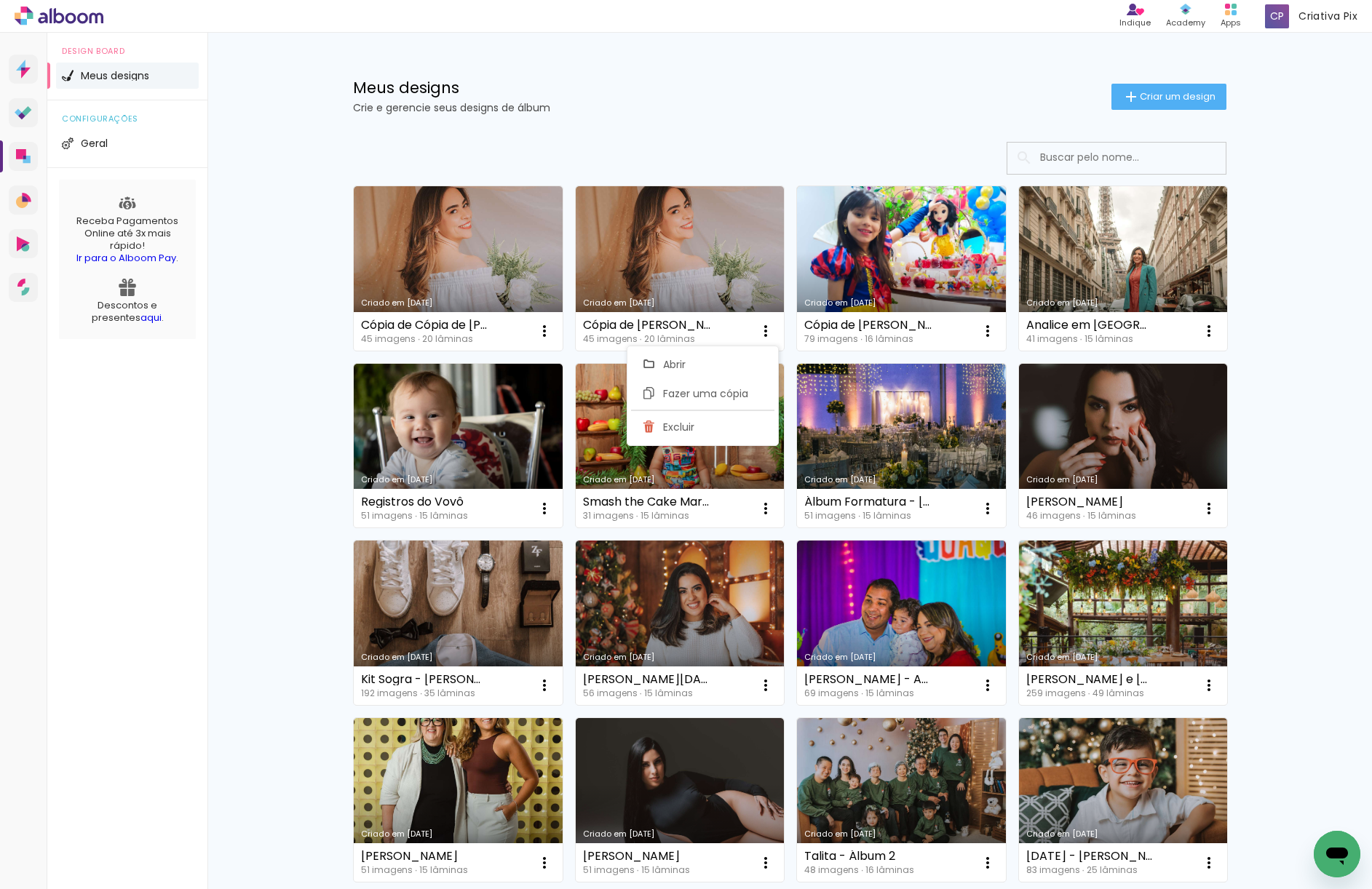
click at [451, 244] on link "Criado em [DATE]" at bounding box center [458, 268] width 209 height 164
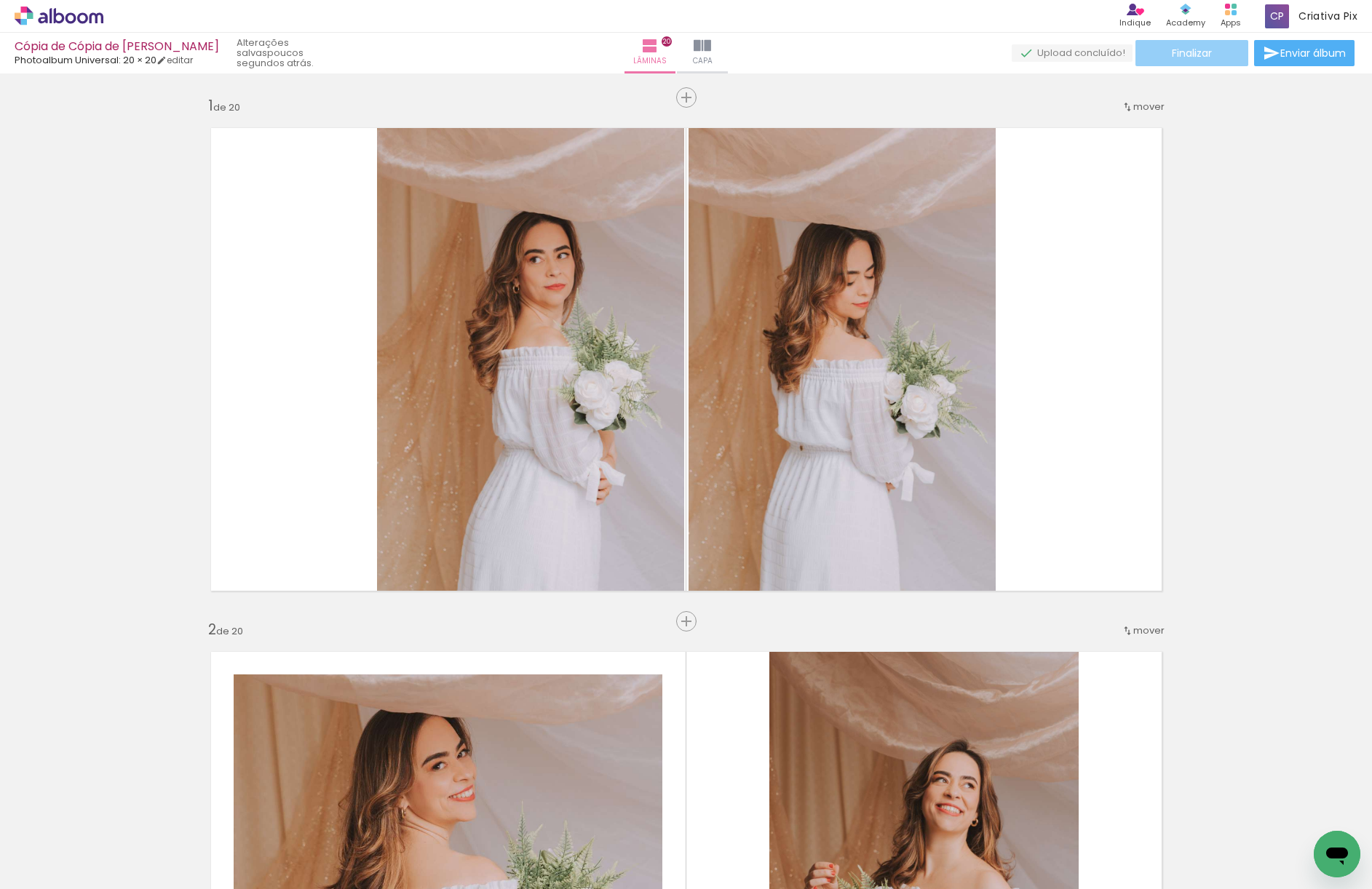
click at [1189, 54] on span "Finalizar" at bounding box center [1191, 53] width 40 height 11
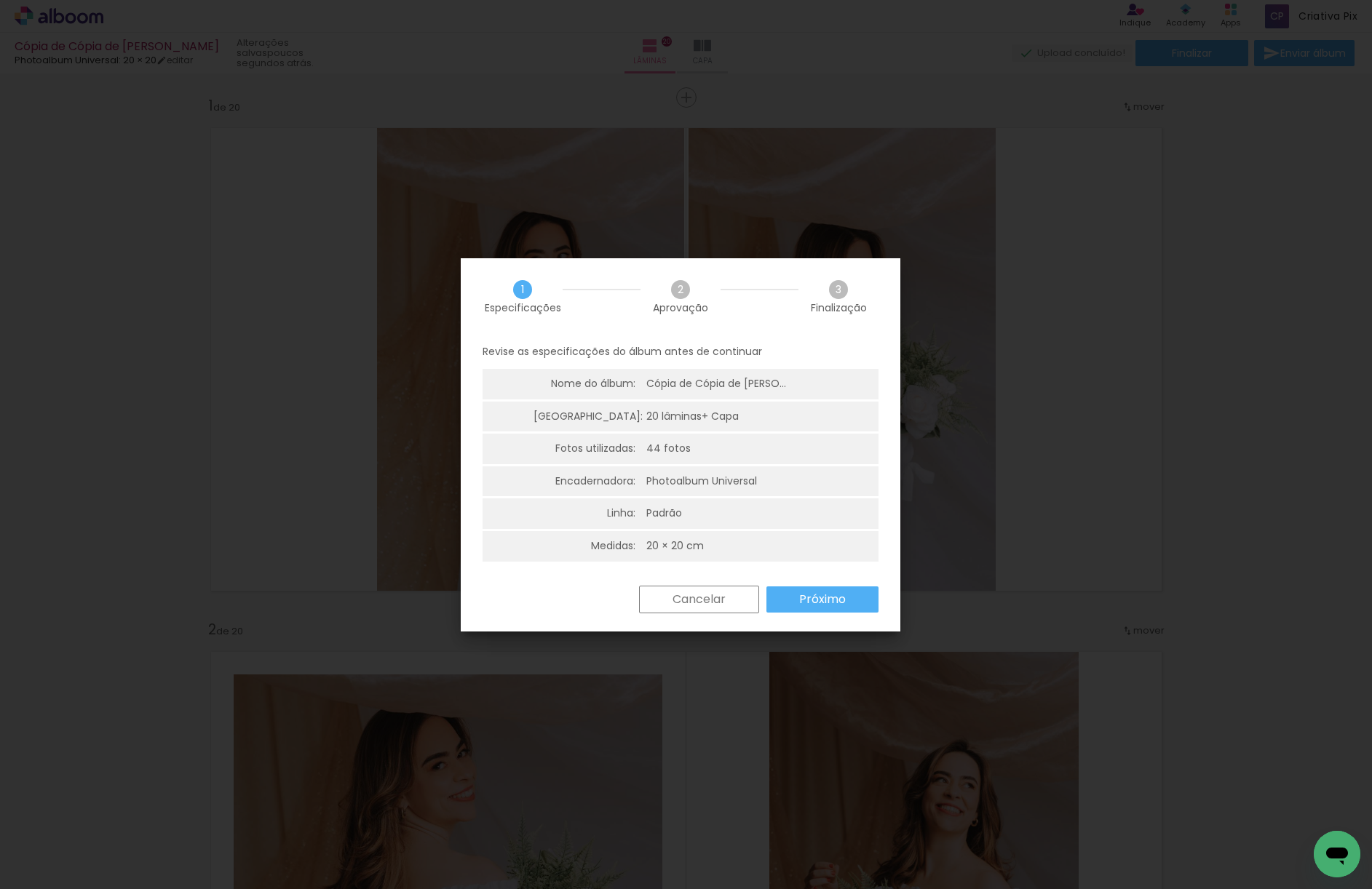
click at [0, 0] on slot "Próximo" at bounding box center [0, 0] width 0 height 0
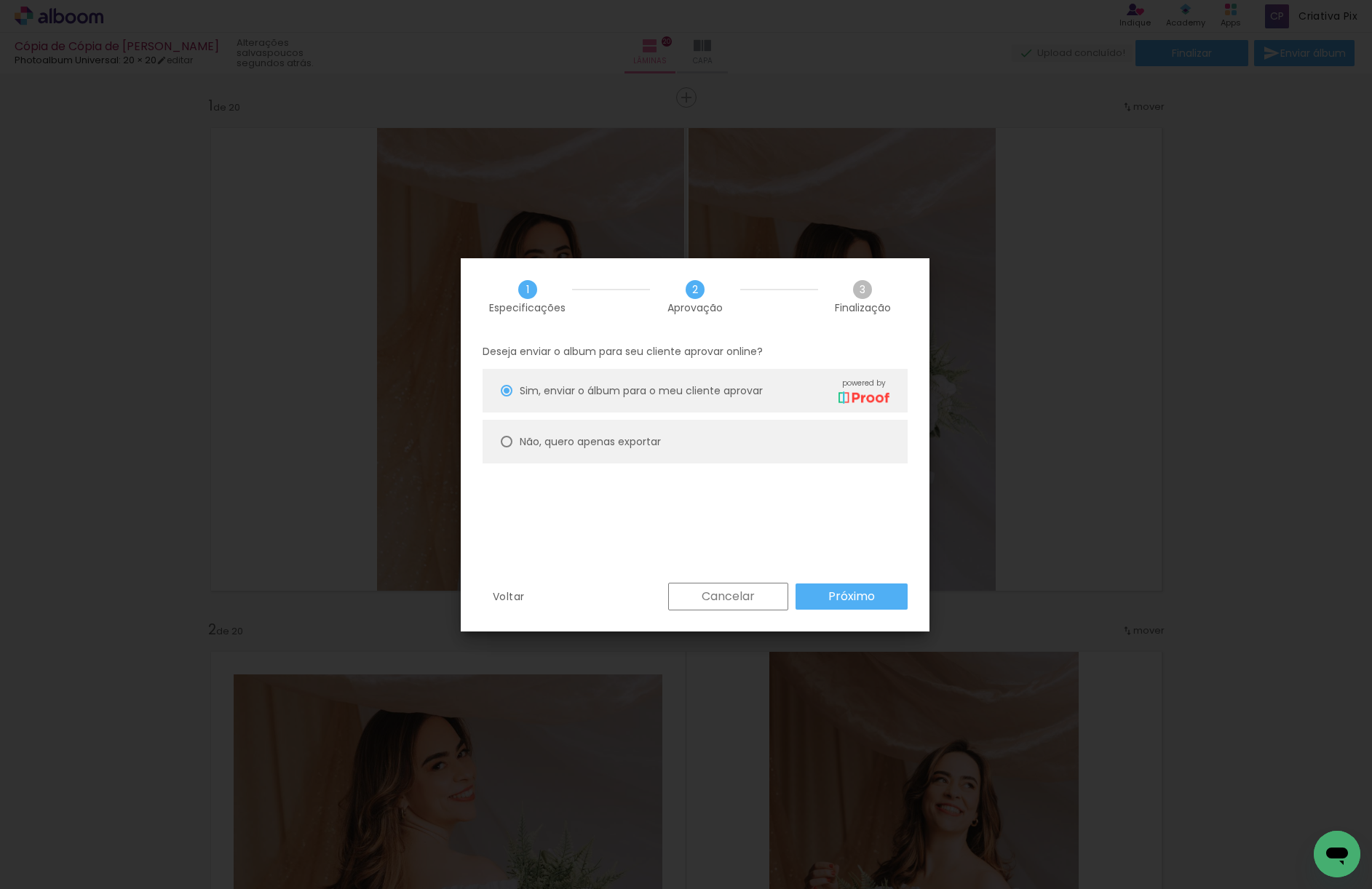
click at [0, 0] on slot "Próximo" at bounding box center [0, 0] width 0 height 0
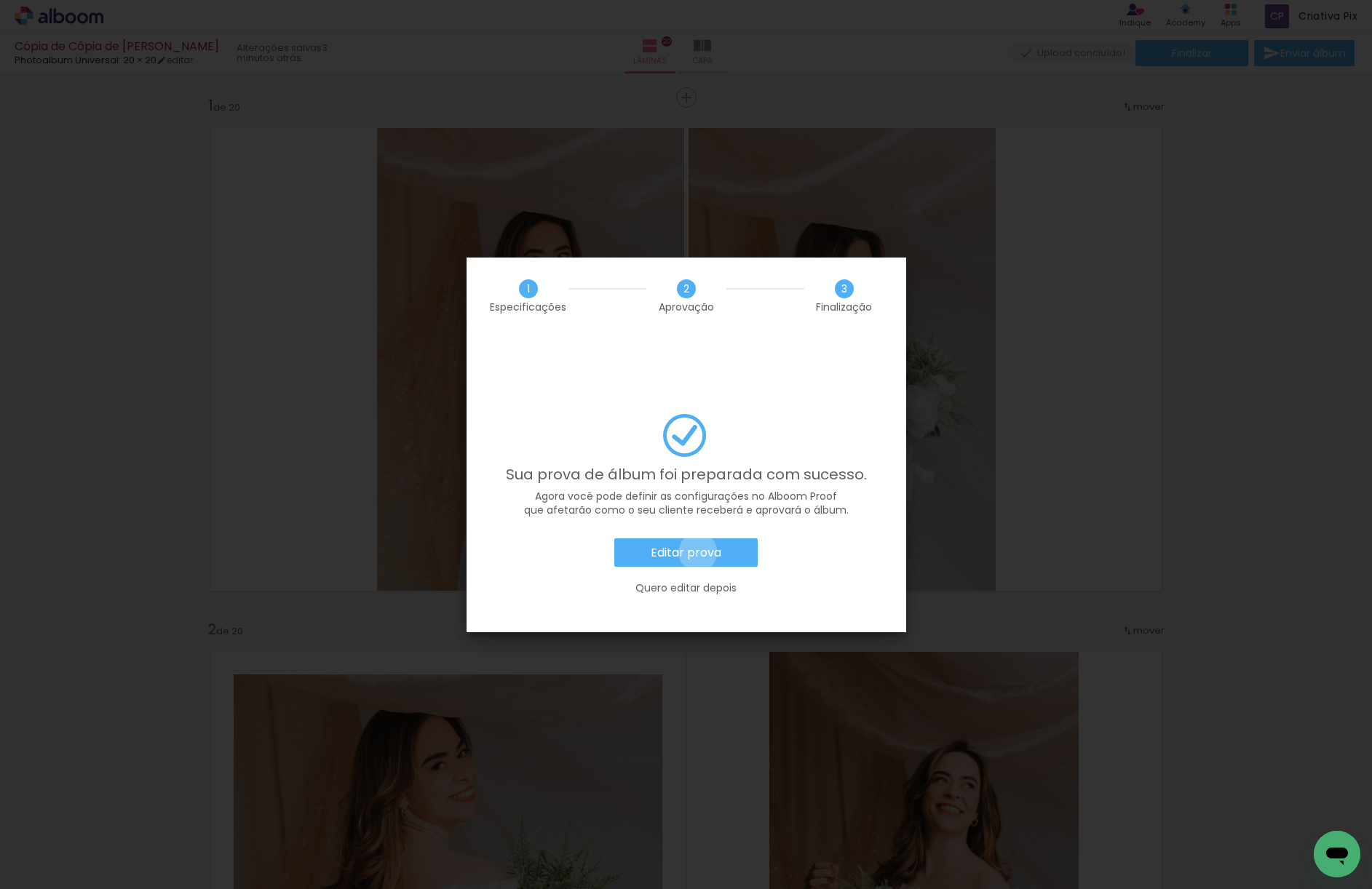
click at [0, 0] on slot "Editar prova" at bounding box center [0, 0] width 0 height 0
